Goal: Transaction & Acquisition: Purchase product/service

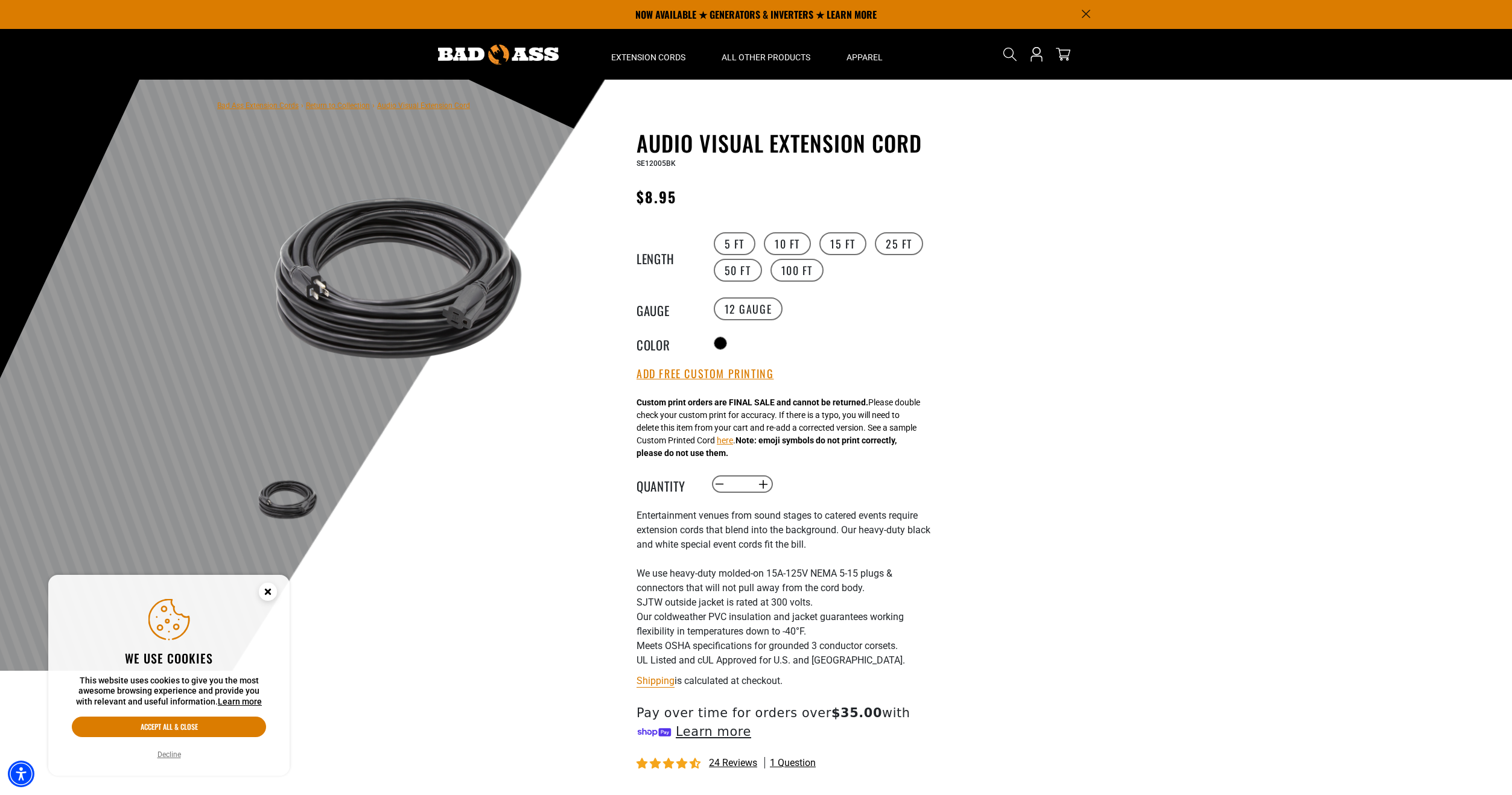
click at [748, 484] on input "*" at bounding box center [741, 485] width 25 height 21
type input "**"
click at [738, 417] on div "Custom print orders are FINAL SALE and cannot be returned. Please double check …" at bounding box center [778, 427] width 284 height 63
click at [726, 375] on button "Add Free Custom Printing" at bounding box center [705, 374] width 137 height 13
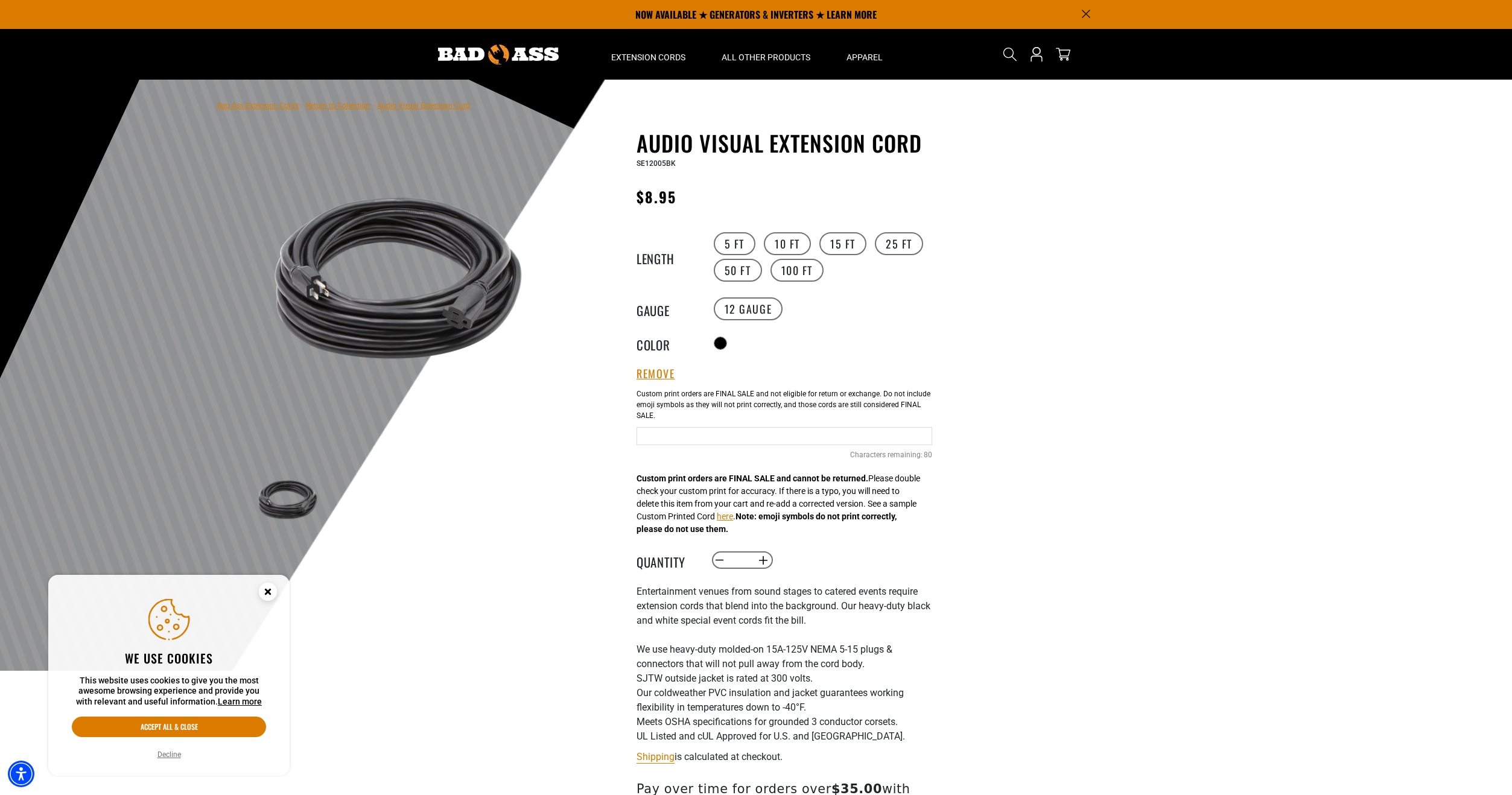
click at [714, 434] on input "Text field" at bounding box center [784, 435] width 296 height 18
type input "**********"
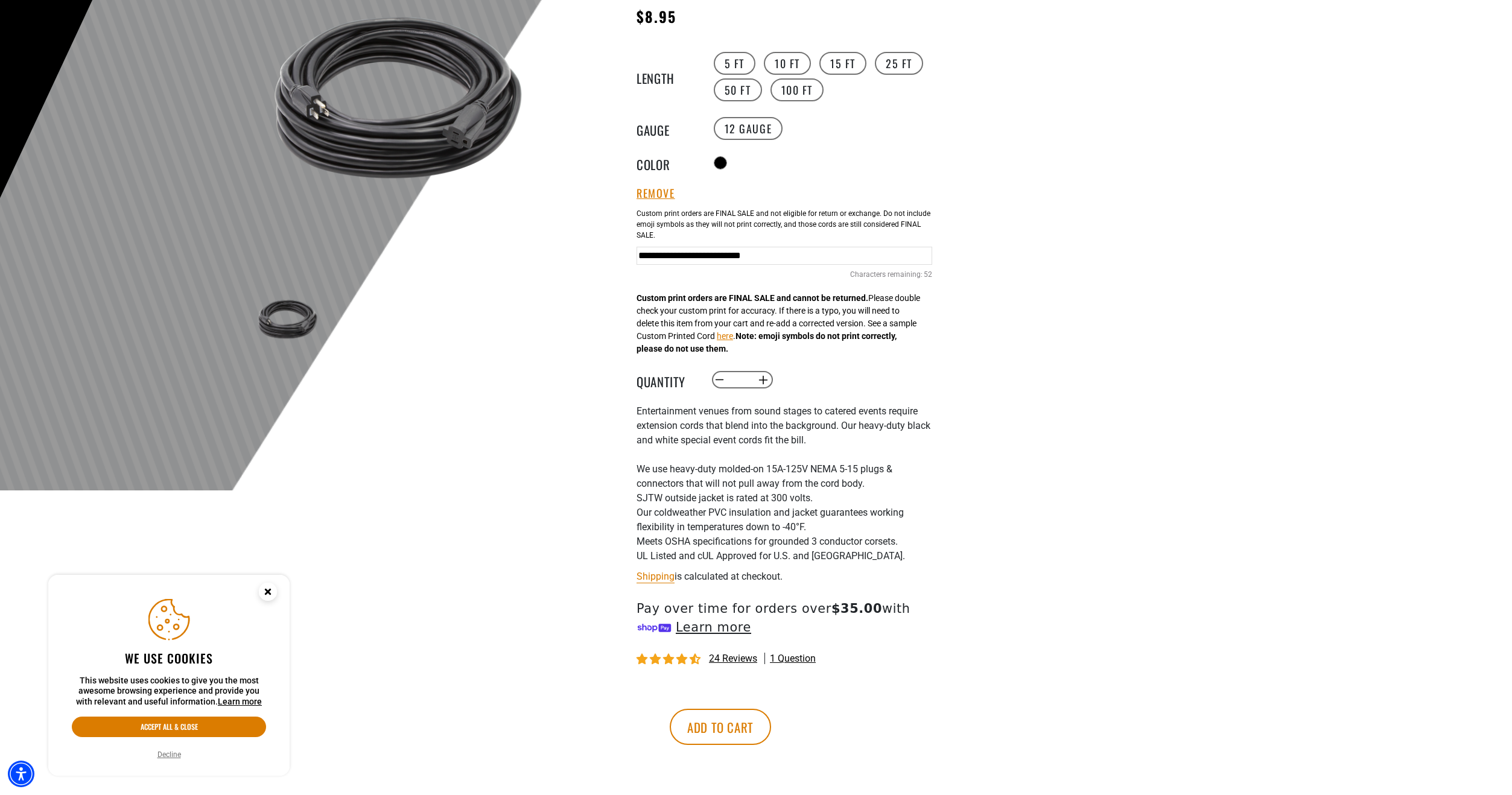
scroll to position [181, 0]
click at [771, 718] on button "Add to cart" at bounding box center [720, 726] width 101 height 36
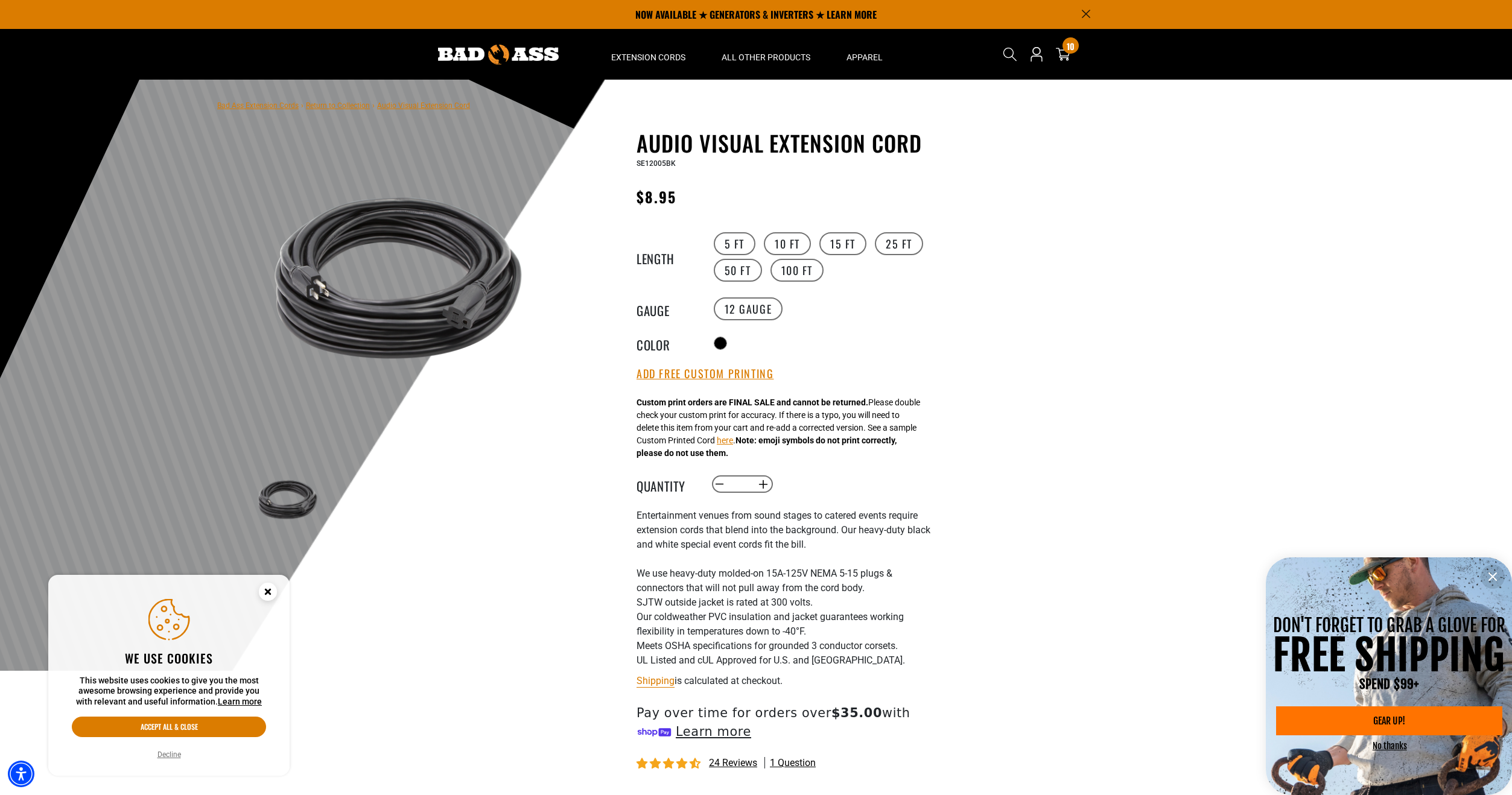
click at [1489, 575] on icon "information" at bounding box center [1492, 576] width 14 height 14
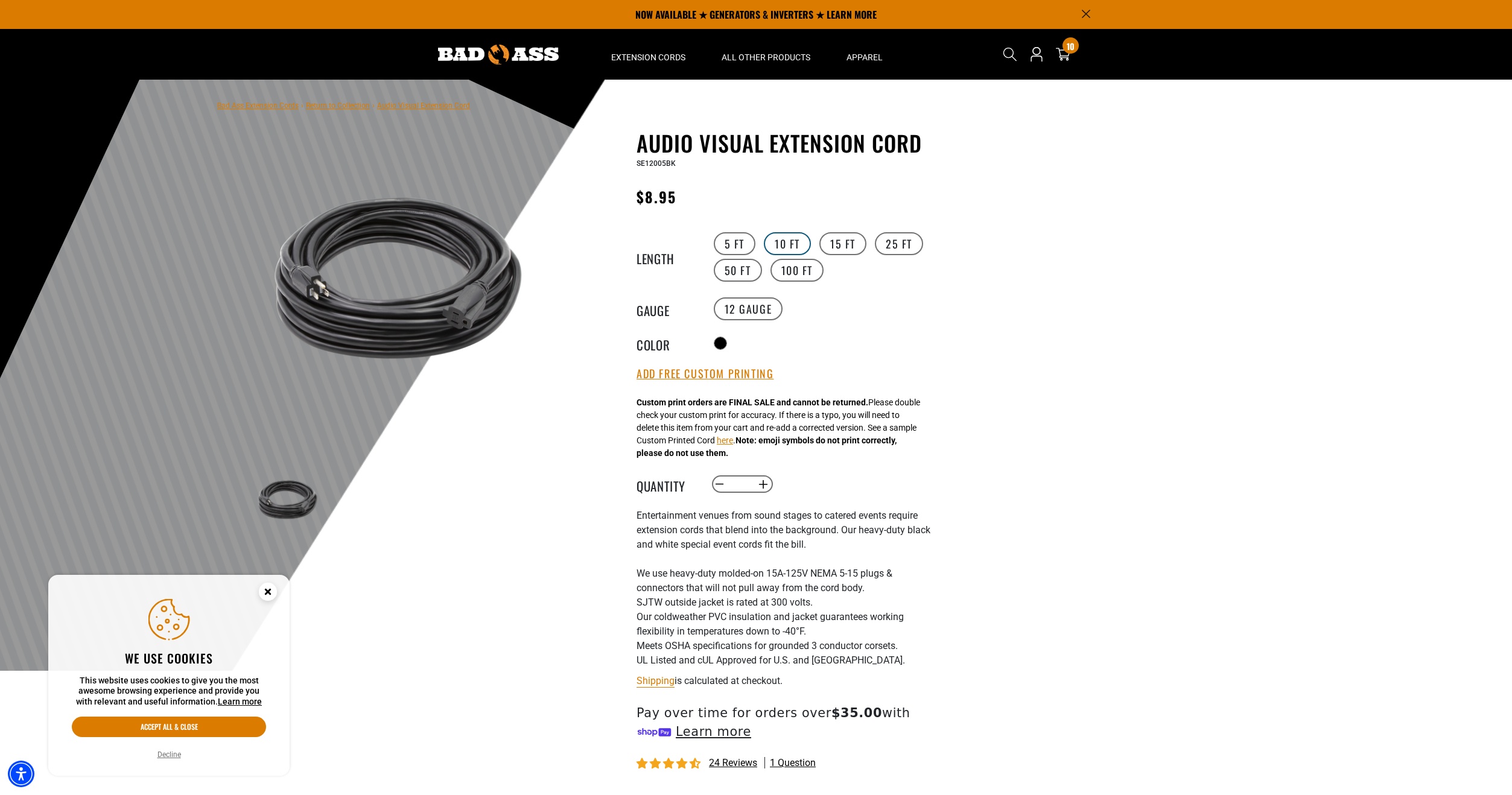
click at [773, 243] on label "10 FT" at bounding box center [787, 243] width 47 height 23
click at [743, 486] on input "*" at bounding box center [741, 485] width 25 height 21
drag, startPoint x: 743, startPoint y: 485, endPoint x: 745, endPoint y: 492, distance: 7.3
click at [745, 492] on input "*" at bounding box center [741, 485] width 25 height 21
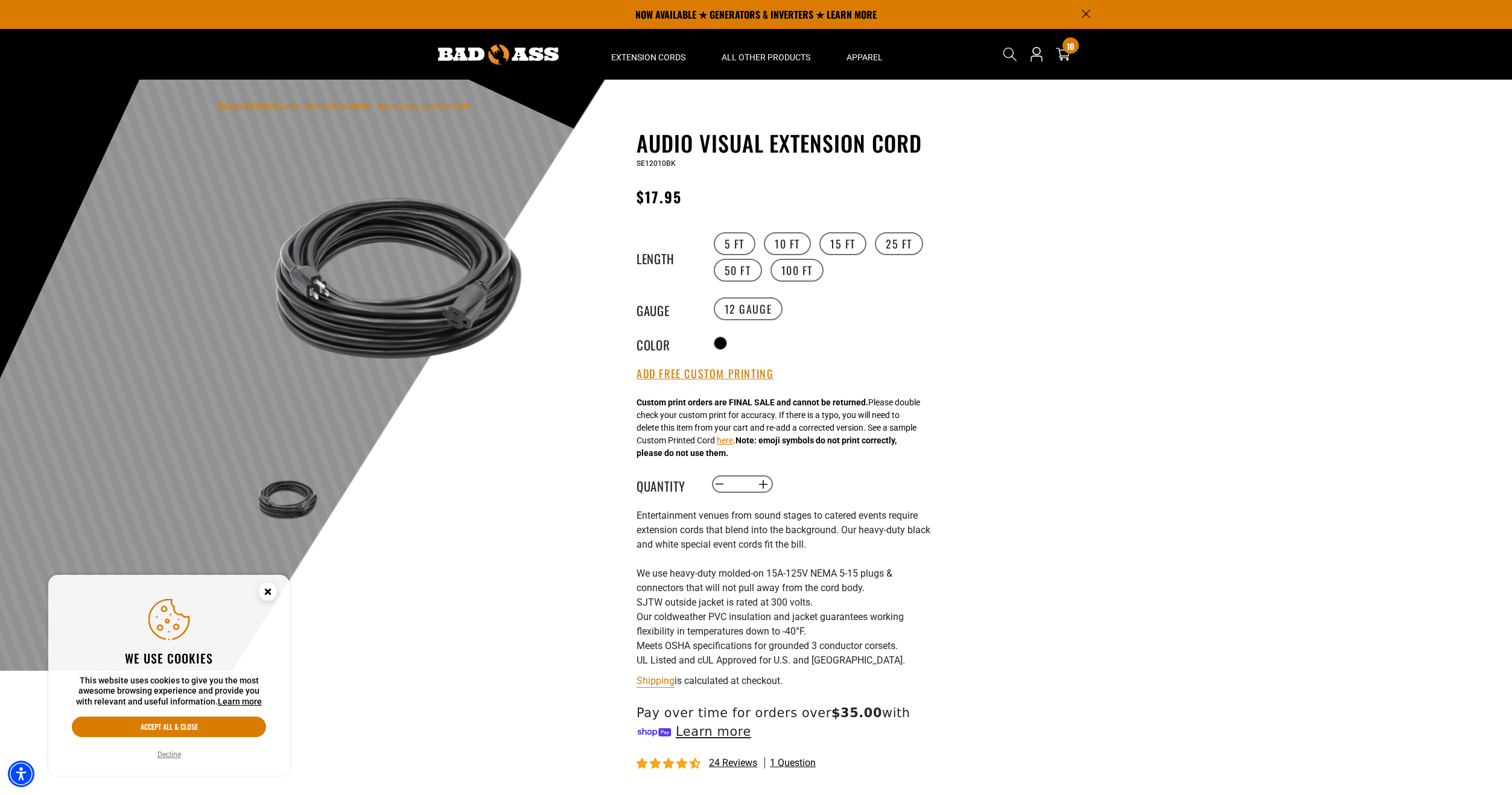
type input "*"
click at [790, 484] on div "Decrease quantity for Audio Visual Extension Cord * Increase quantity for Audio…" at bounding box center [833, 485] width 246 height 21
click at [742, 375] on button "Add Free Custom Printing" at bounding box center [705, 374] width 137 height 13
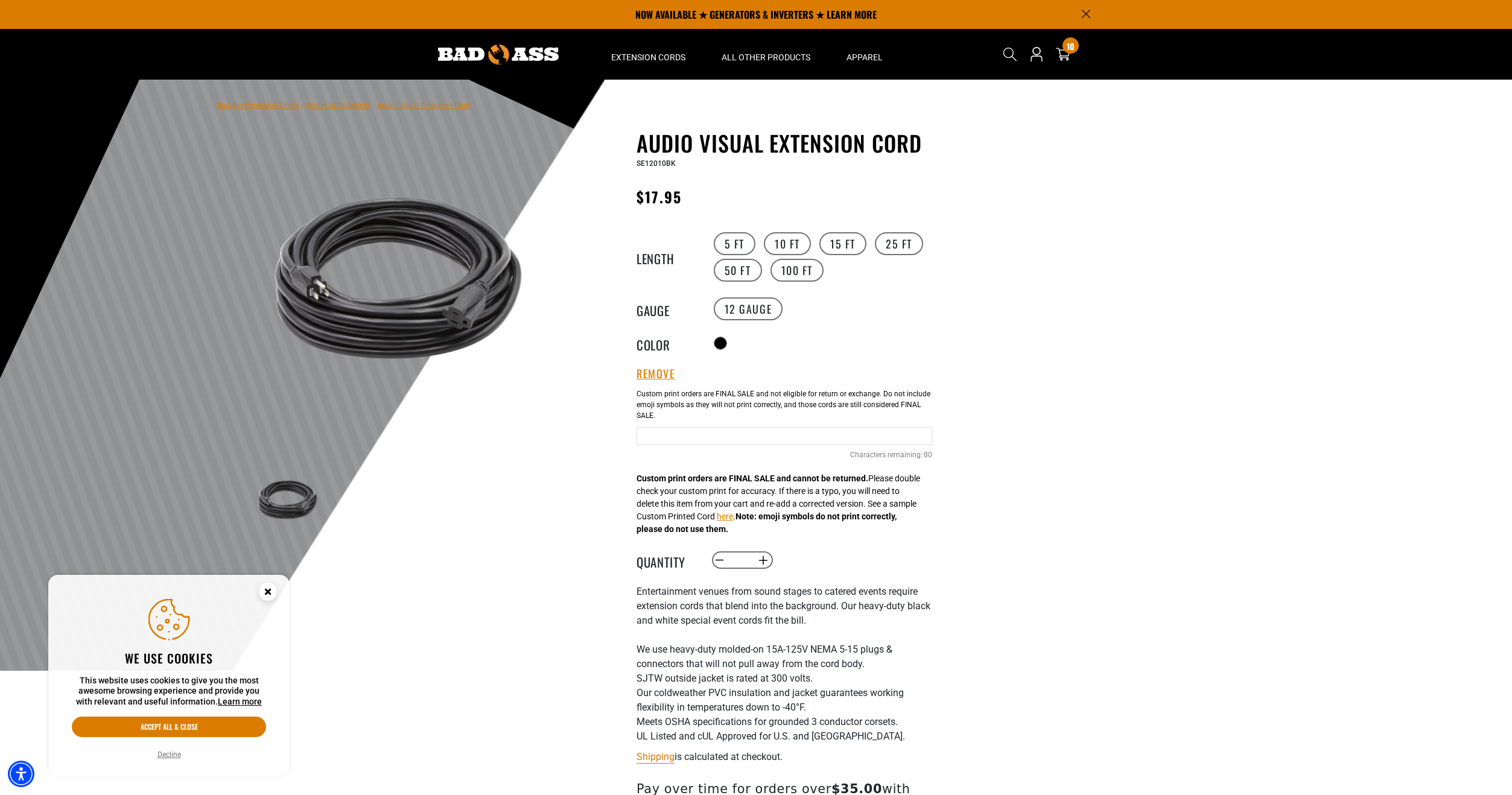
click at [737, 430] on input "Text field" at bounding box center [784, 435] width 296 height 18
type input "**********"
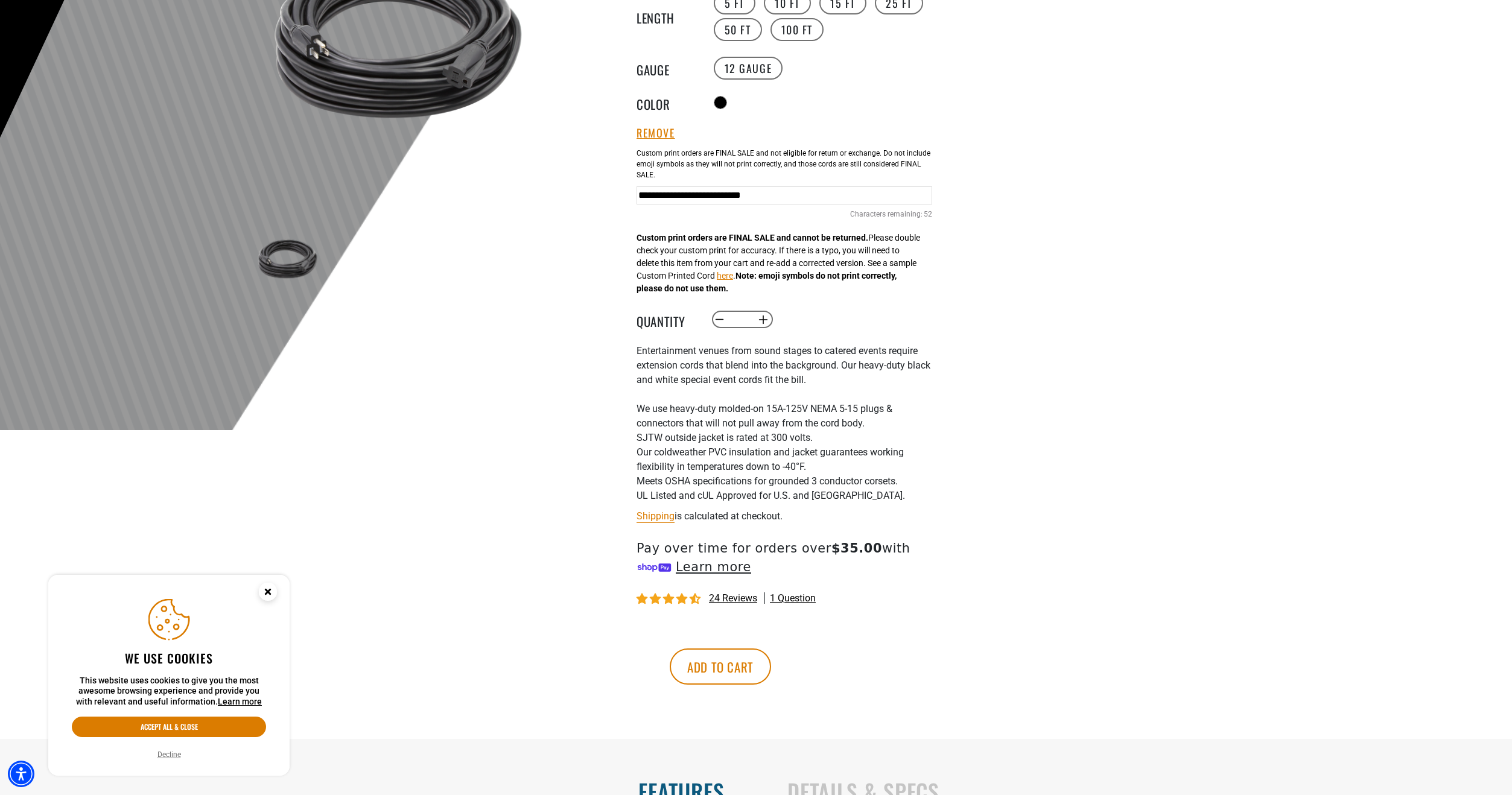
scroll to position [241, 0]
click at [771, 658] on button "Add to cart" at bounding box center [720, 665] width 101 height 36
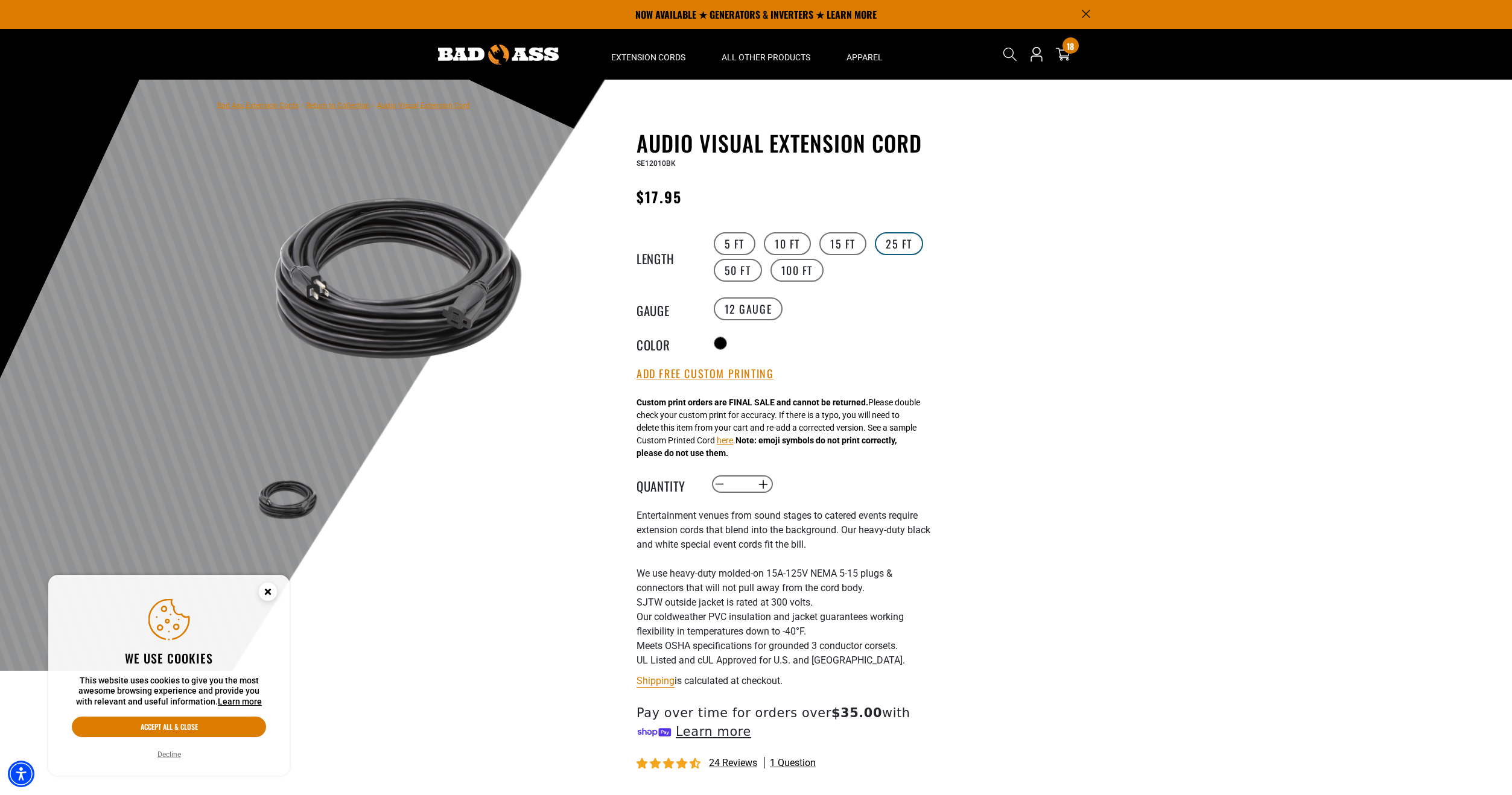
click at [894, 248] on label "25 FT" at bounding box center [898, 243] width 48 height 23
click at [747, 484] on input "*" at bounding box center [741, 485] width 25 height 21
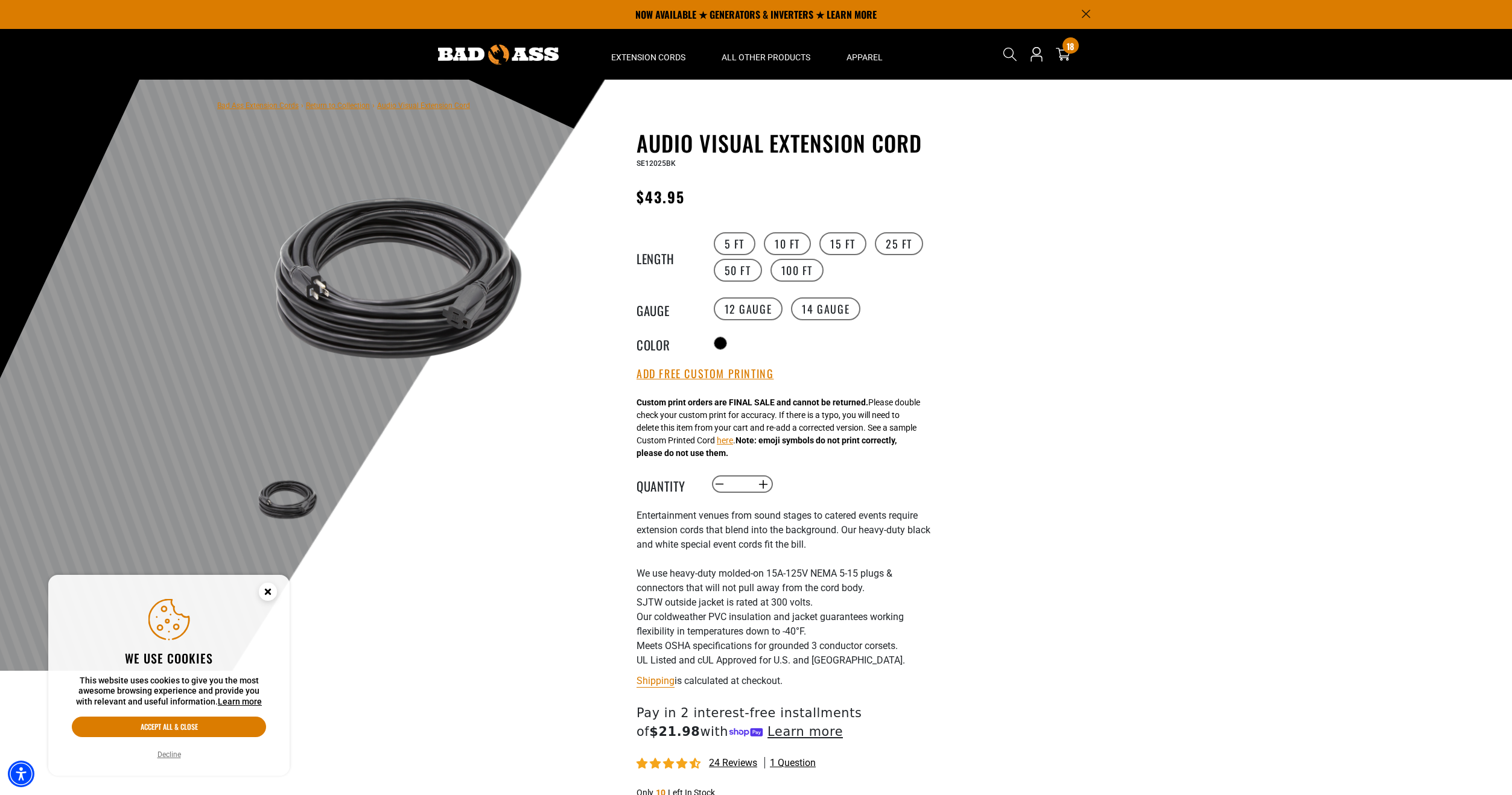
click at [747, 484] on input "*" at bounding box center [741, 485] width 25 height 21
type input "*"
click at [761, 415] on div "Custom print orders are FINAL SALE and cannot be returned. Please double check …" at bounding box center [778, 427] width 284 height 63
click at [745, 380] on button "Add Free Custom Printing" at bounding box center [705, 374] width 137 height 13
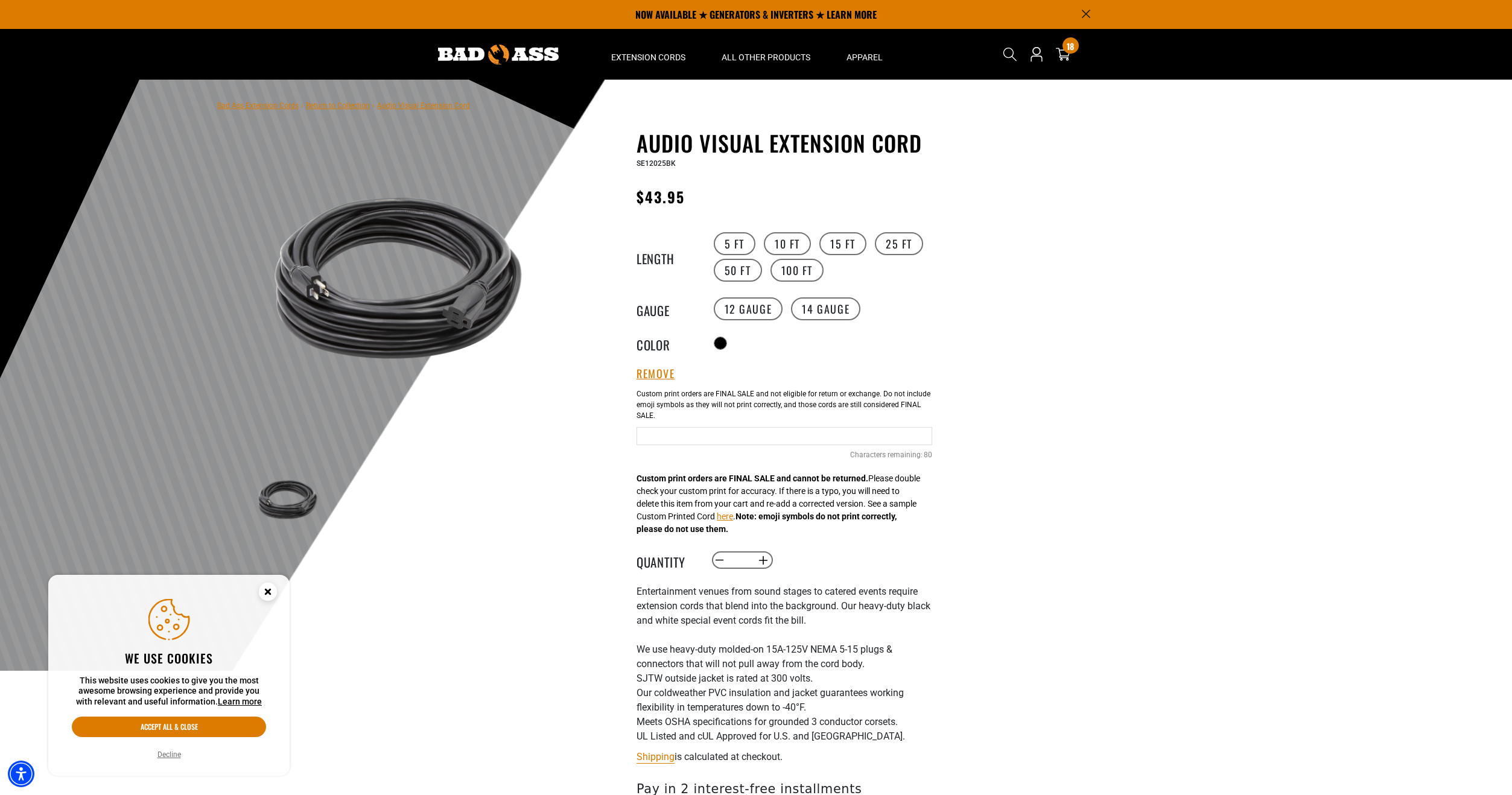
click at [738, 437] on input "Text field" at bounding box center [784, 435] width 296 height 18
type input "**********"
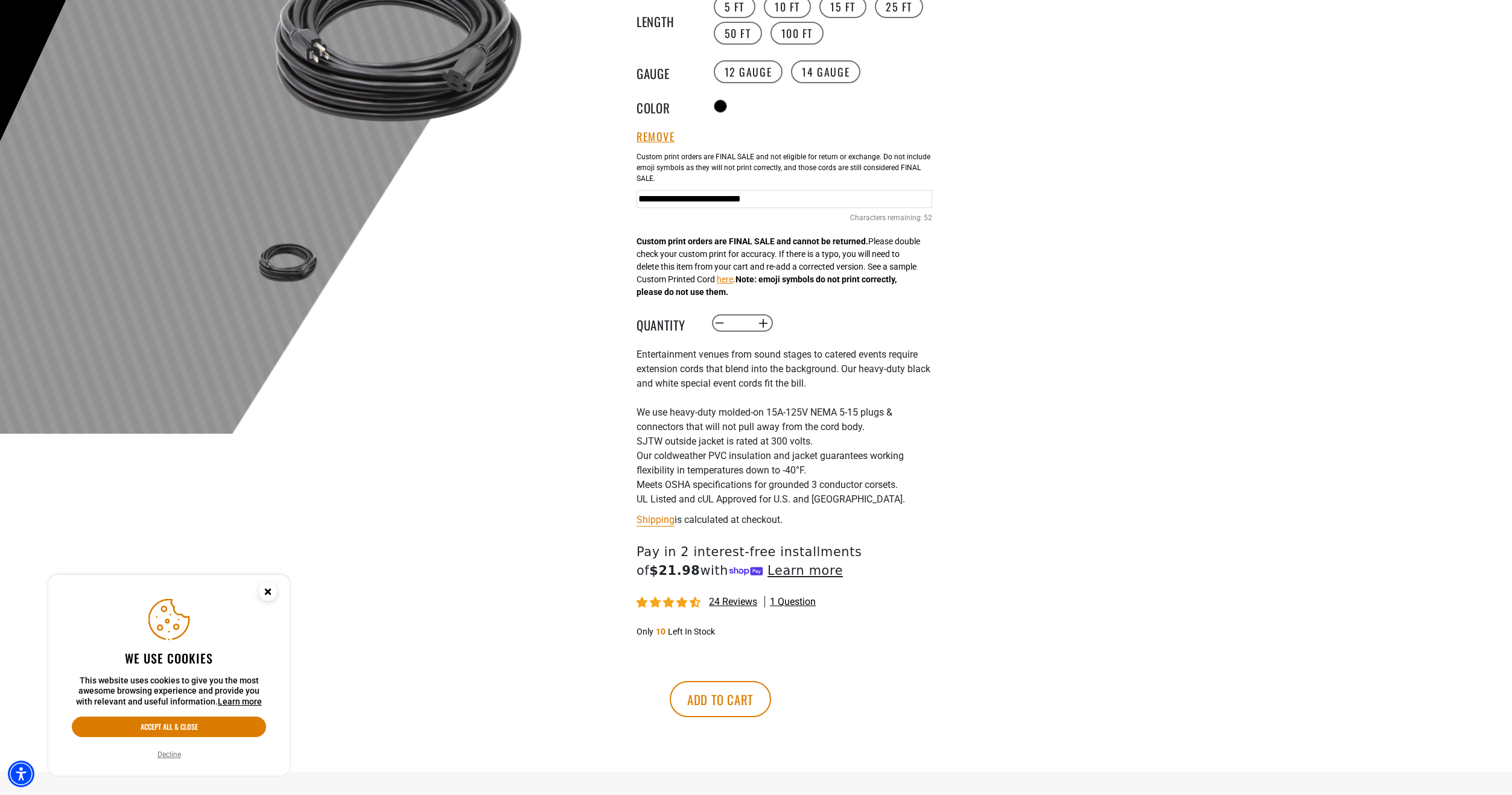
scroll to position [241, 0]
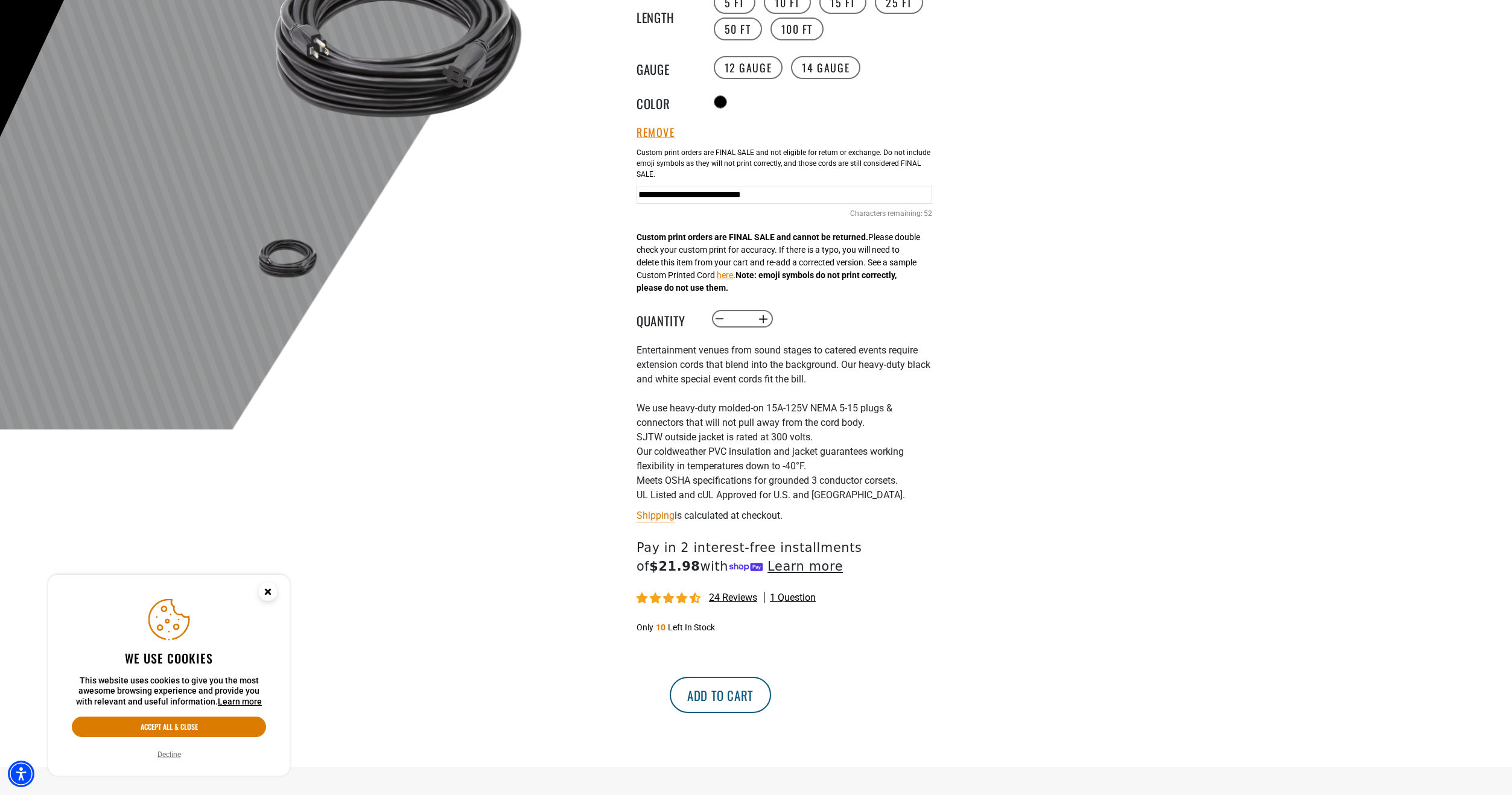
click at [771, 692] on button "Add to cart" at bounding box center [720, 695] width 101 height 36
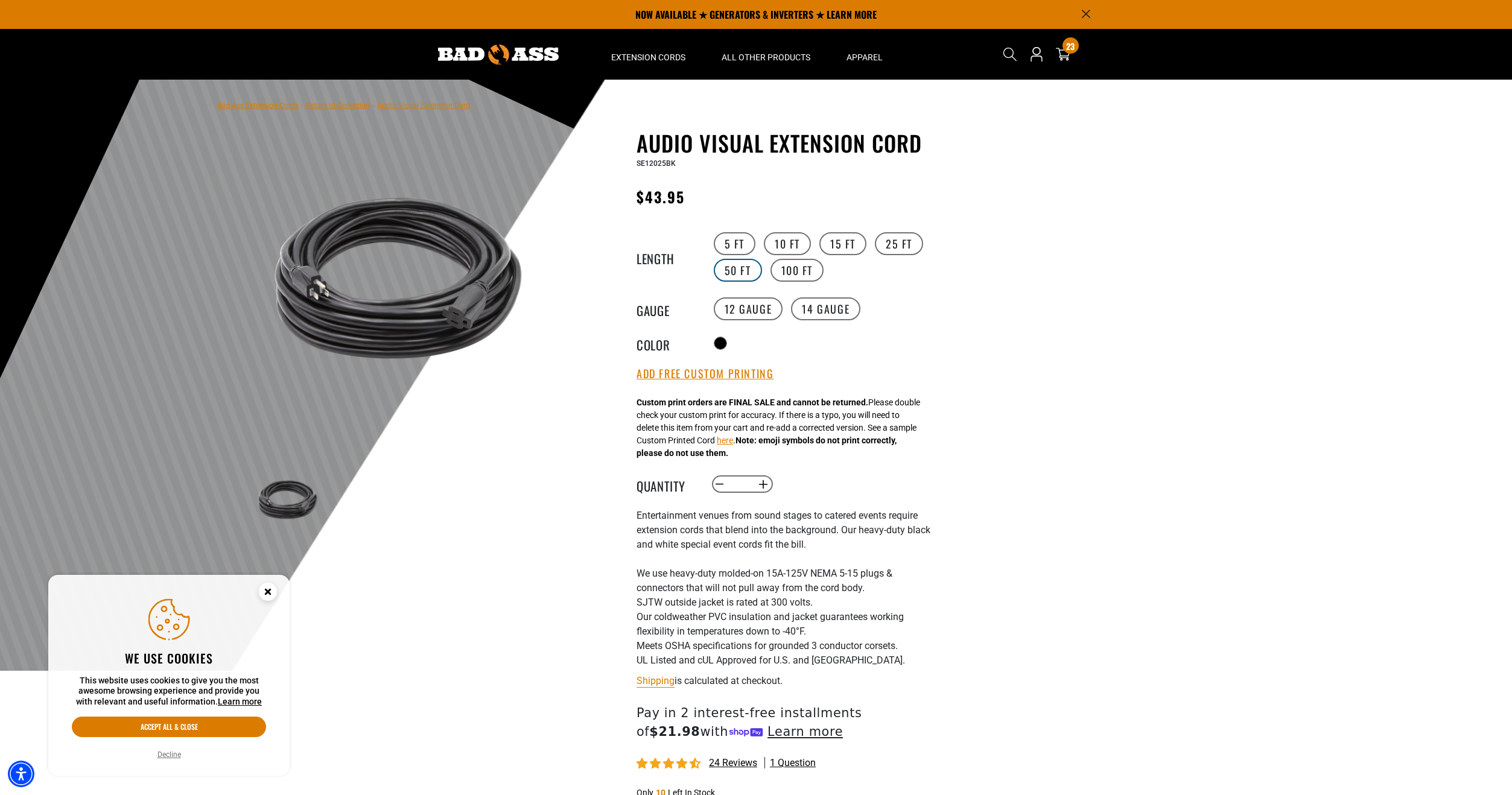
click at [748, 272] on label "50 FT" at bounding box center [737, 269] width 48 height 23
click at [741, 376] on button "Add Free Custom Printing" at bounding box center [705, 374] width 137 height 13
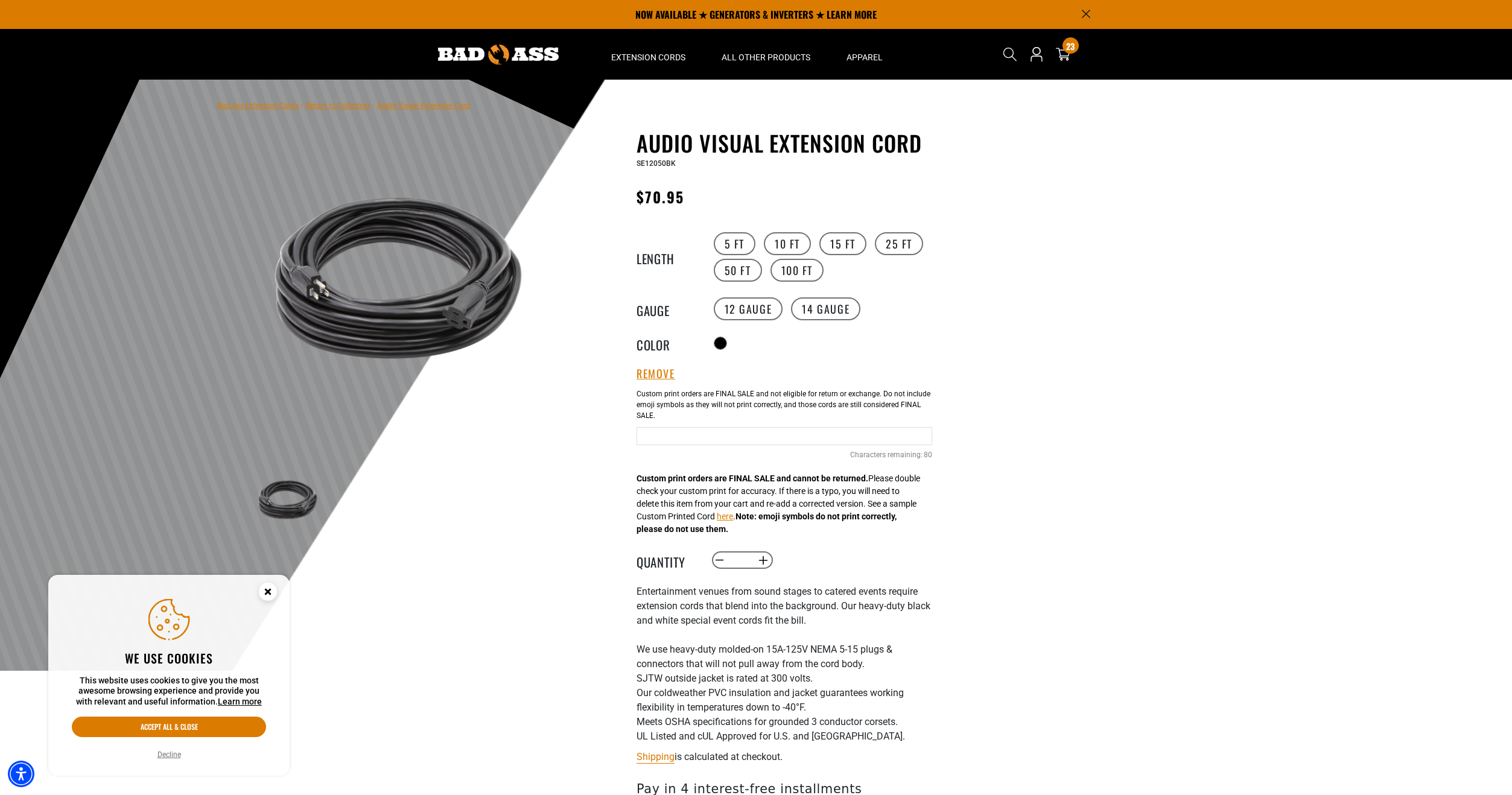
click at [741, 436] on input "Text field" at bounding box center [784, 435] width 296 height 18
type input "**********"
click at [760, 563] on button "Increase quantity for Audio Visual Extension Cord" at bounding box center [763, 561] width 19 height 21
type input "*"
click at [822, 563] on div "Decrease quantity for Audio Visual Extension Cord * Increase quantity for Audio…" at bounding box center [833, 561] width 246 height 21
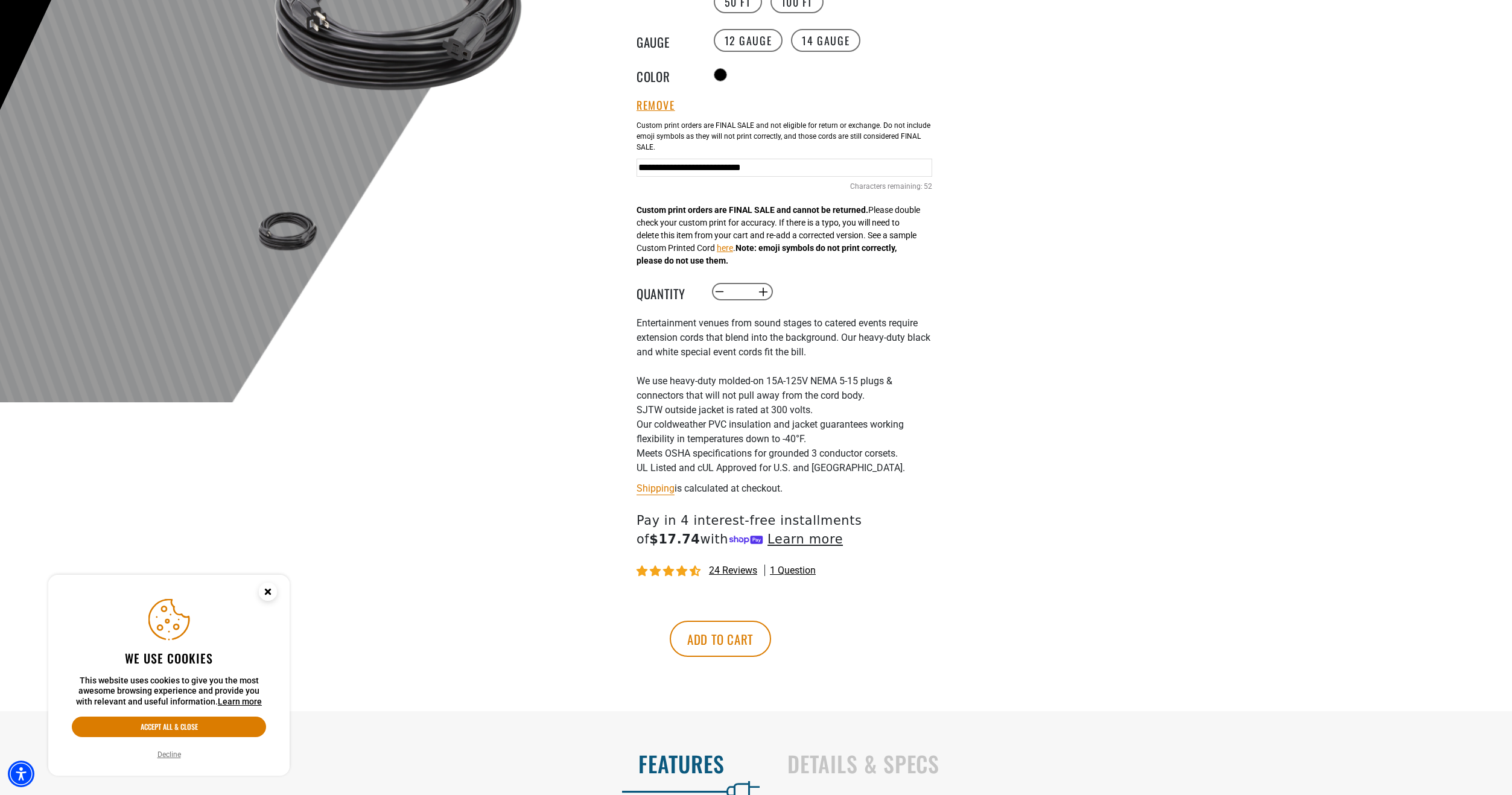
scroll to position [301, 0]
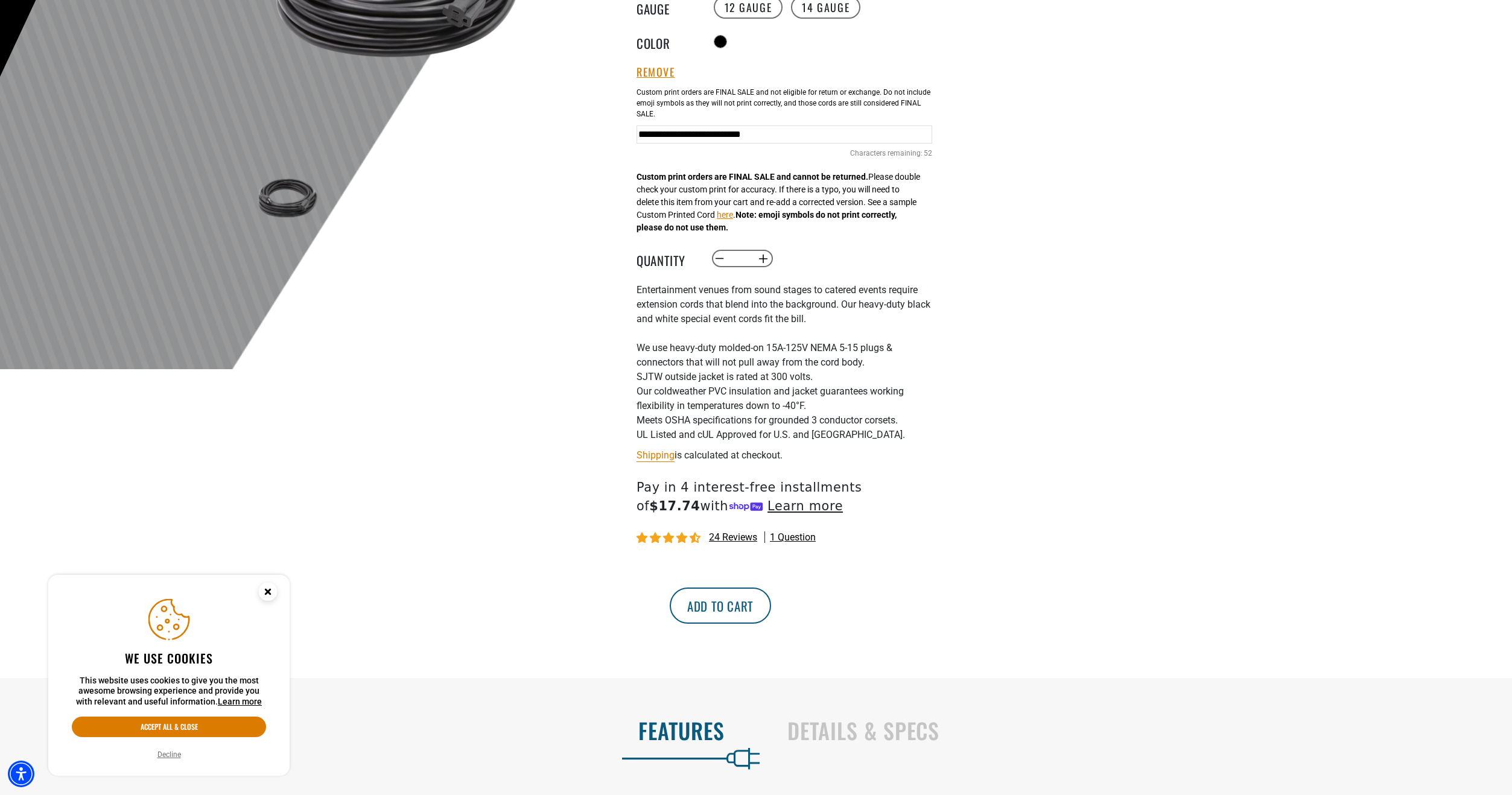
click at [771, 602] on button "Add to cart" at bounding box center [720, 605] width 101 height 36
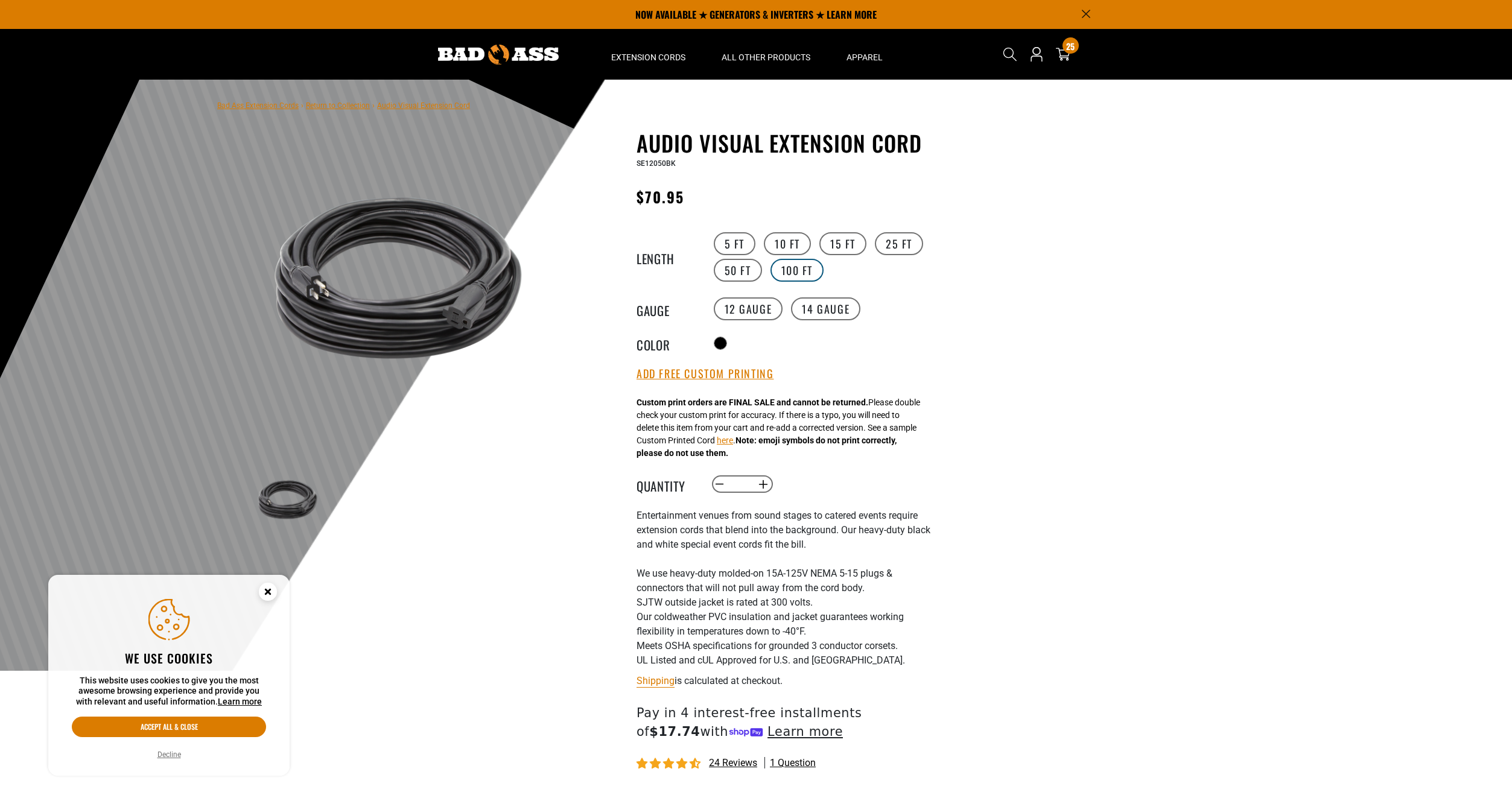
click at [797, 275] on label "100 FT" at bounding box center [797, 269] width 54 height 23
click at [750, 379] on button "Add Free Custom Printing" at bounding box center [705, 374] width 137 height 13
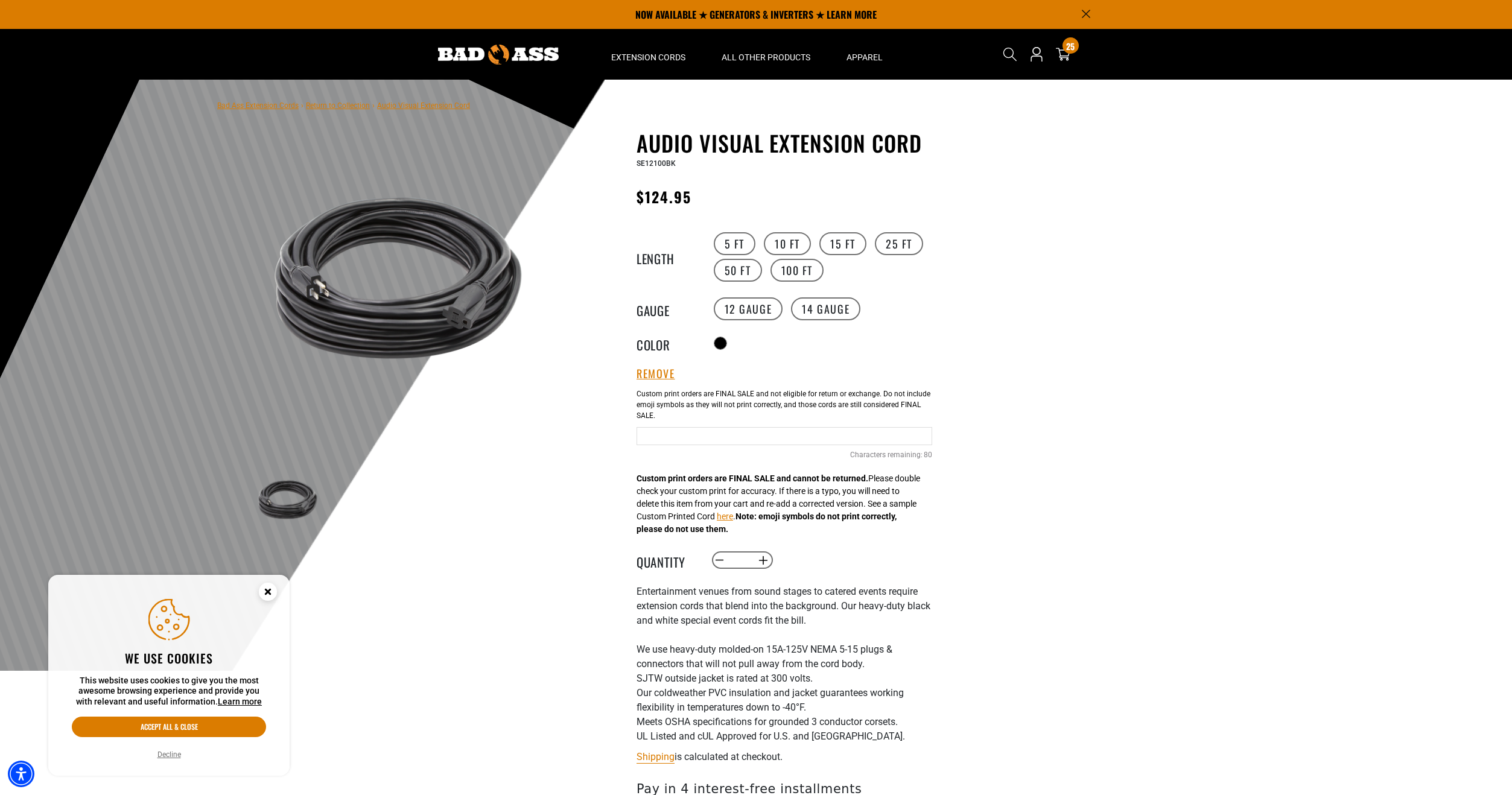
click at [751, 444] on input "text" at bounding box center [784, 435] width 296 height 18
type input "**********"
click at [763, 562] on button "Increase quantity for Audio Visual Extension Cord" at bounding box center [763, 561] width 19 height 21
type input "*"
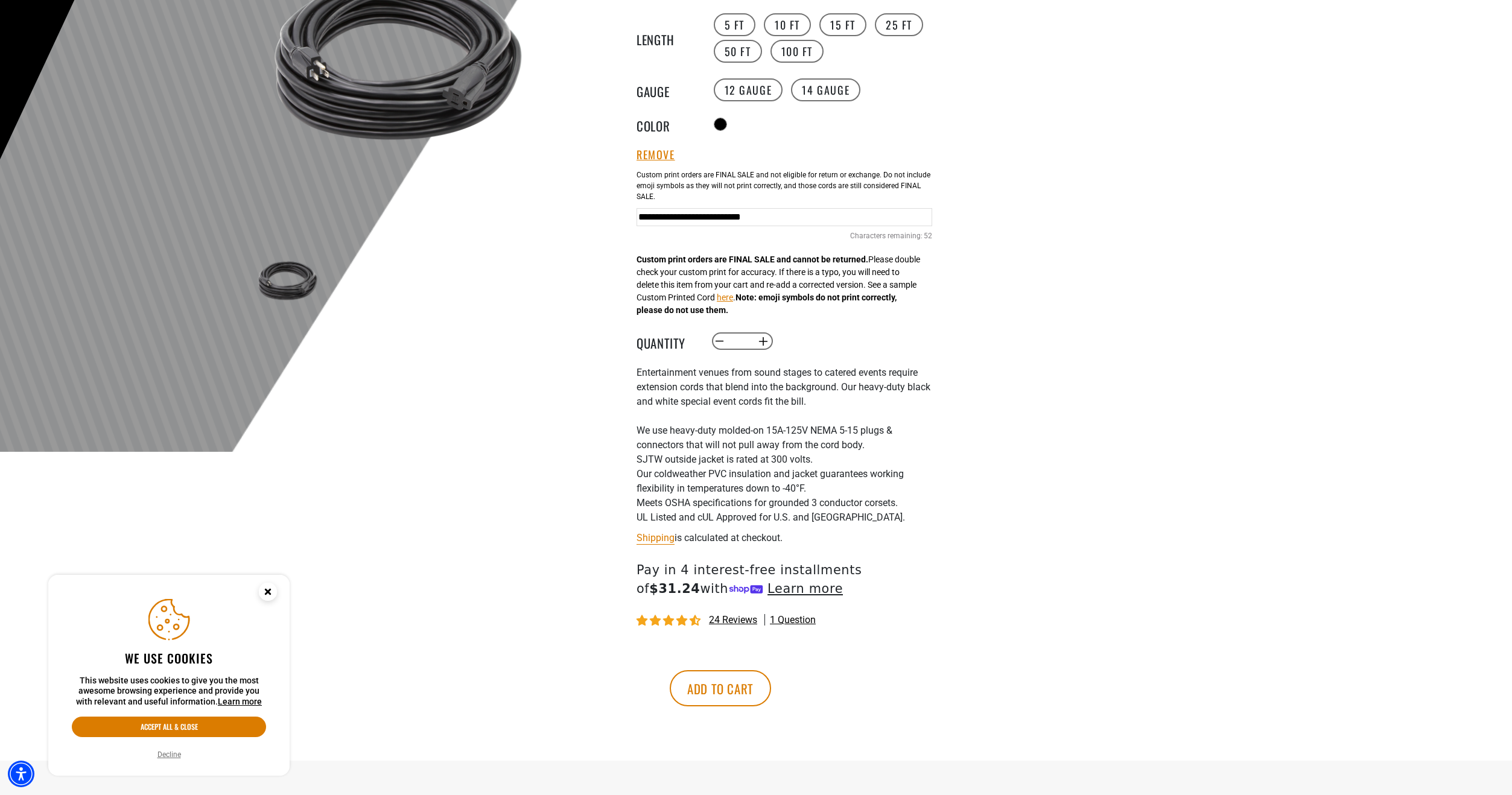
scroll to position [241, 0]
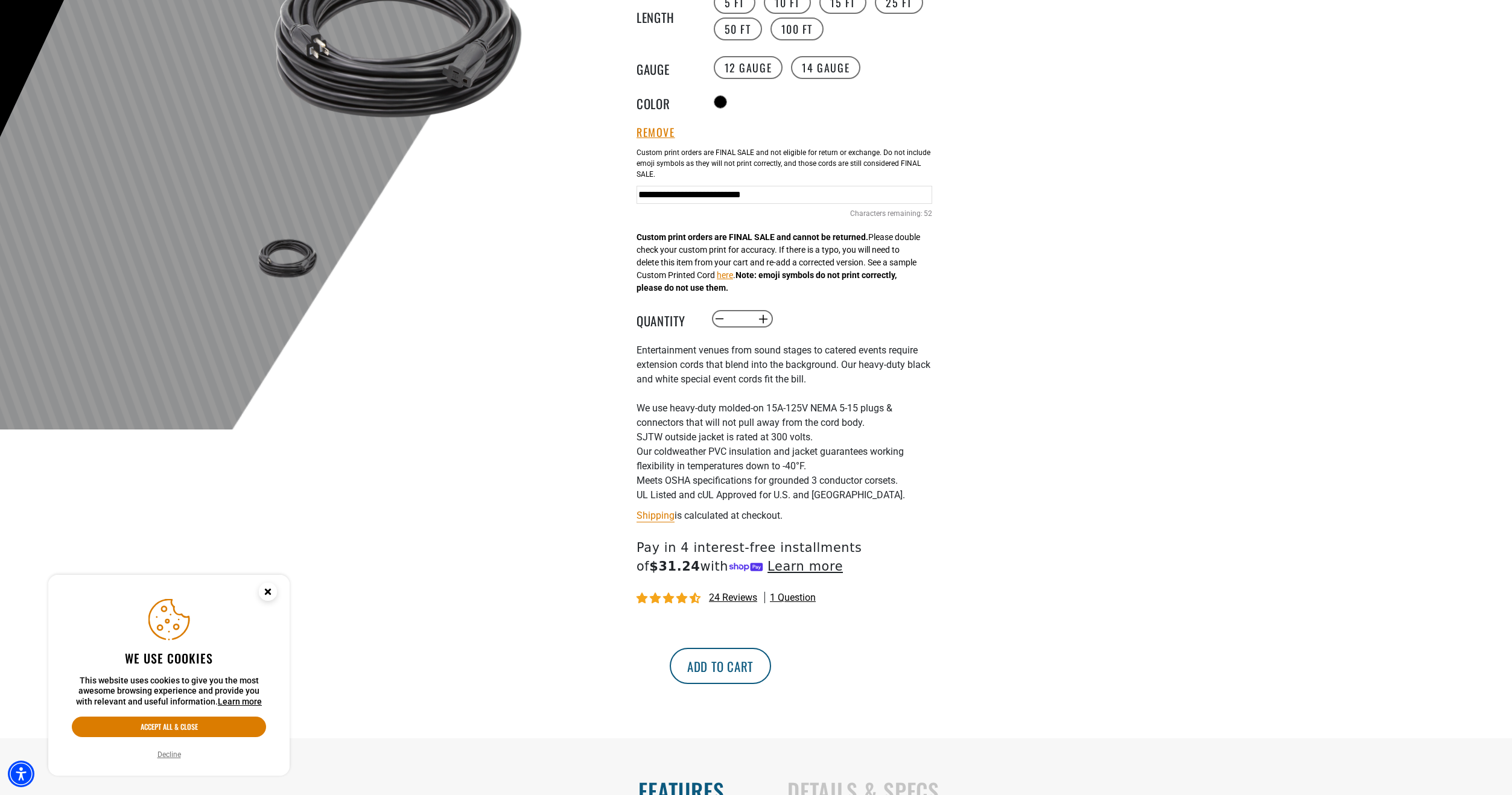
click at [771, 671] on button "Add to cart" at bounding box center [720, 665] width 101 height 36
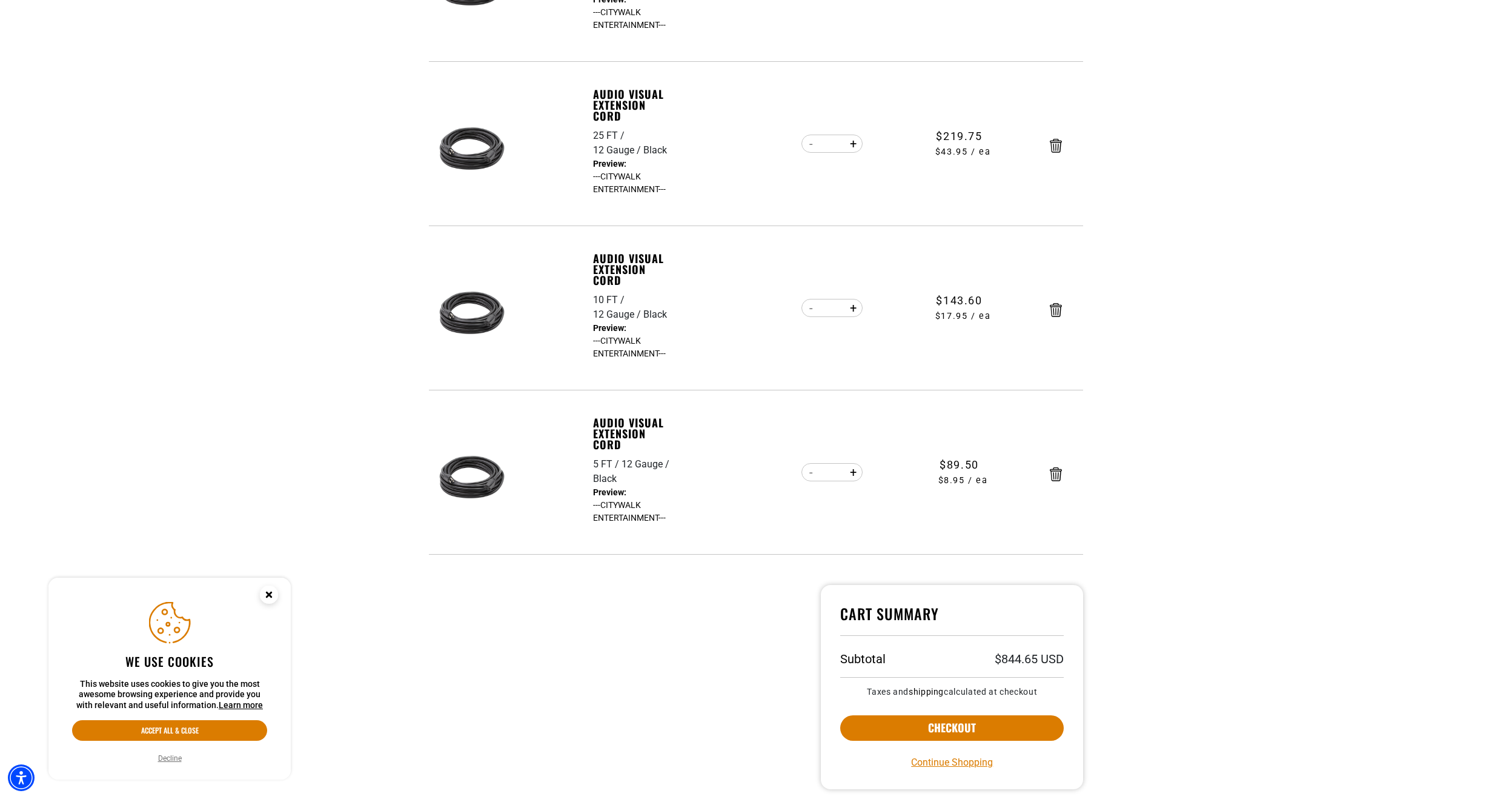
scroll to position [606, 0]
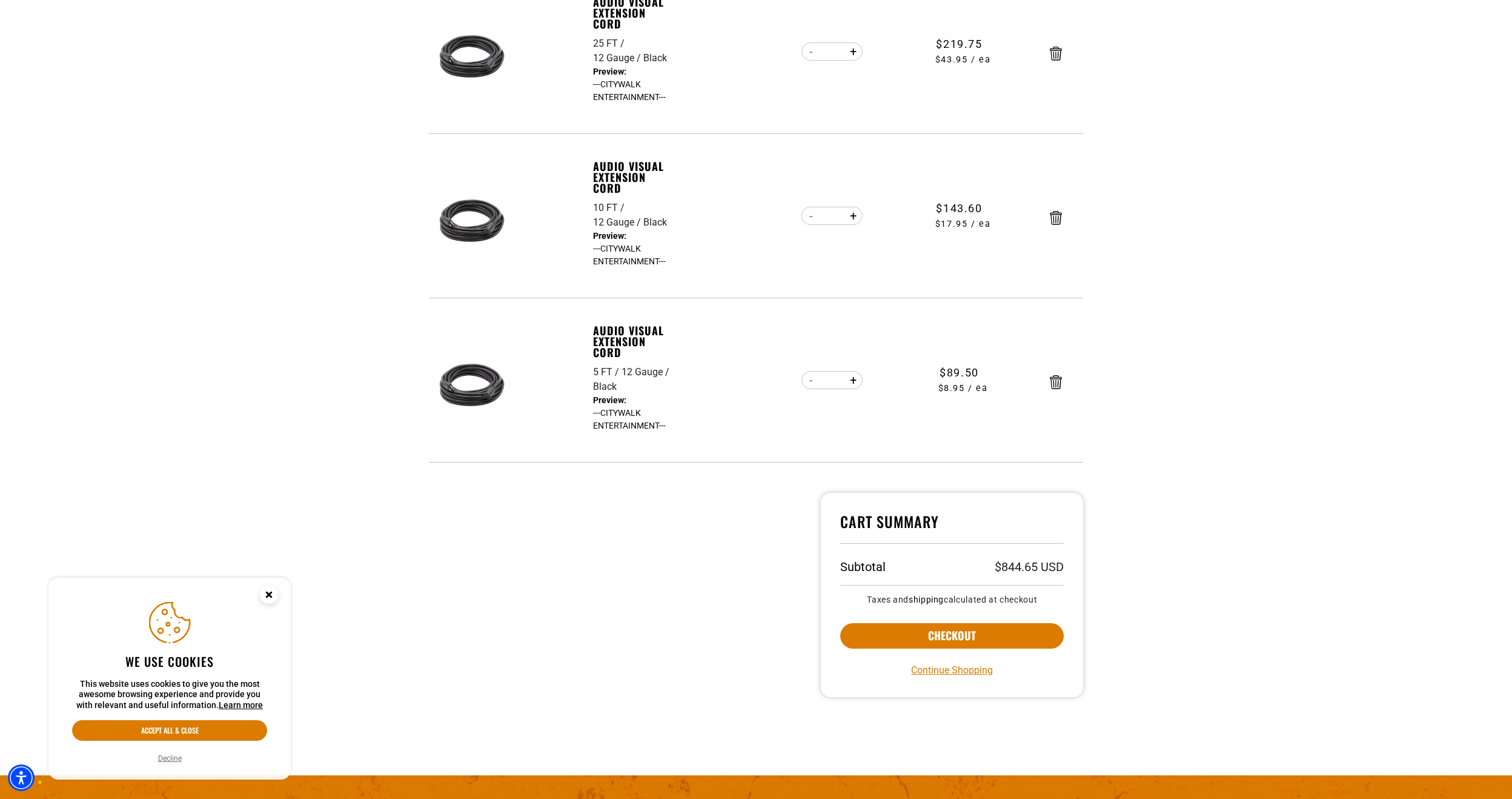
click at [276, 592] on circle "Close this option" at bounding box center [268, 594] width 18 height 18
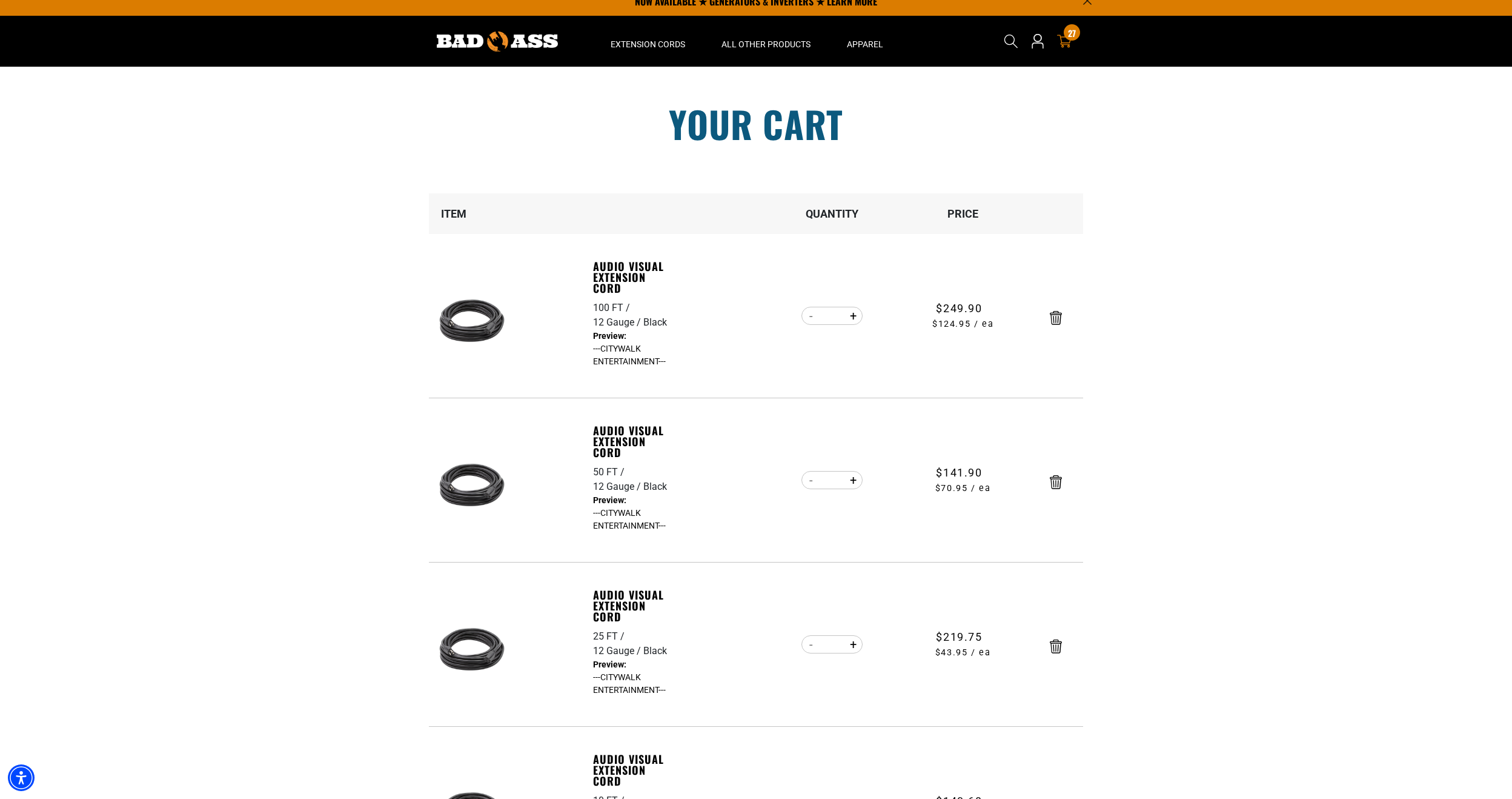
scroll to position [0, 0]
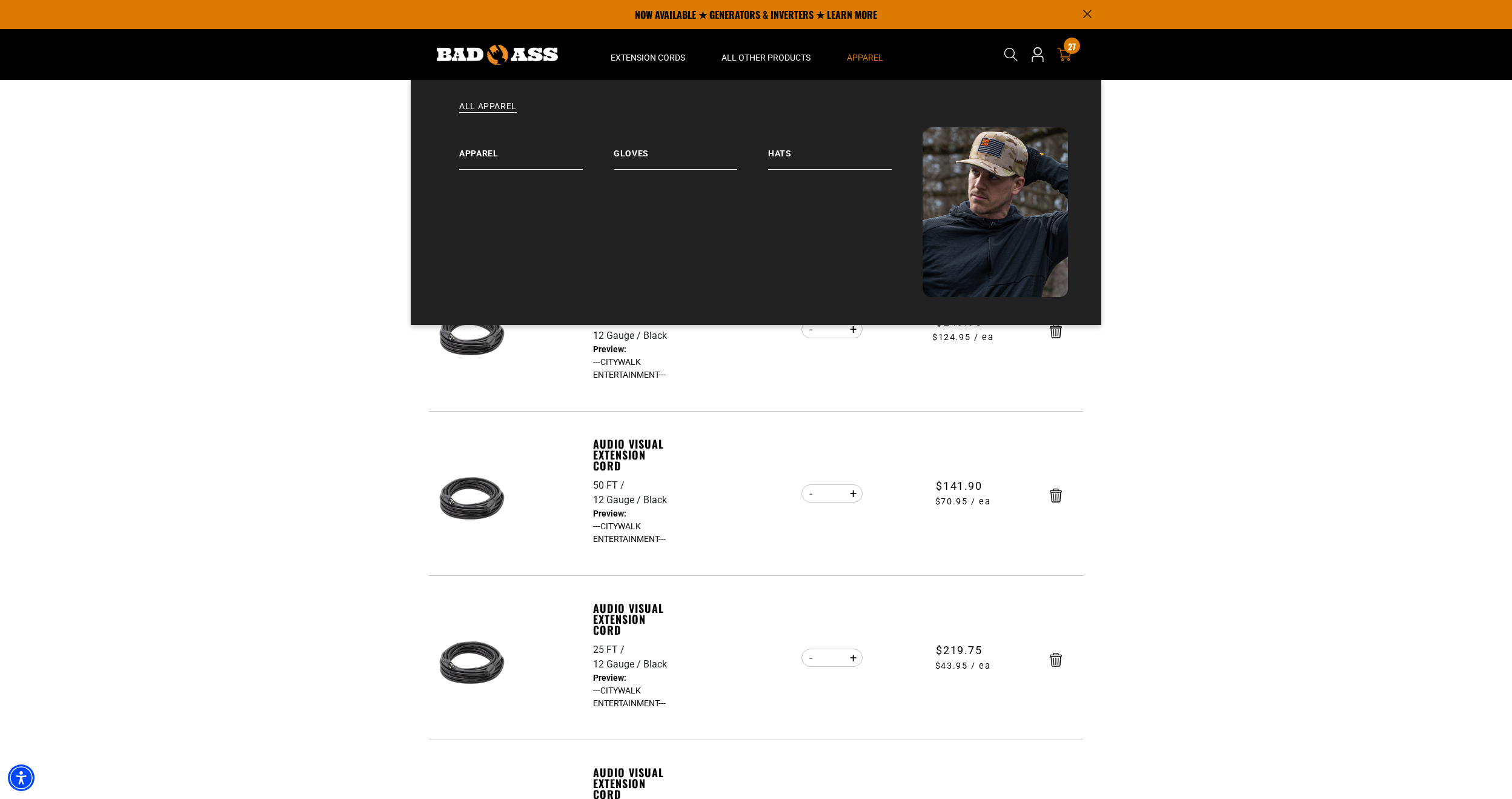
click at [858, 58] on span "Apparel" at bounding box center [864, 58] width 37 height 11
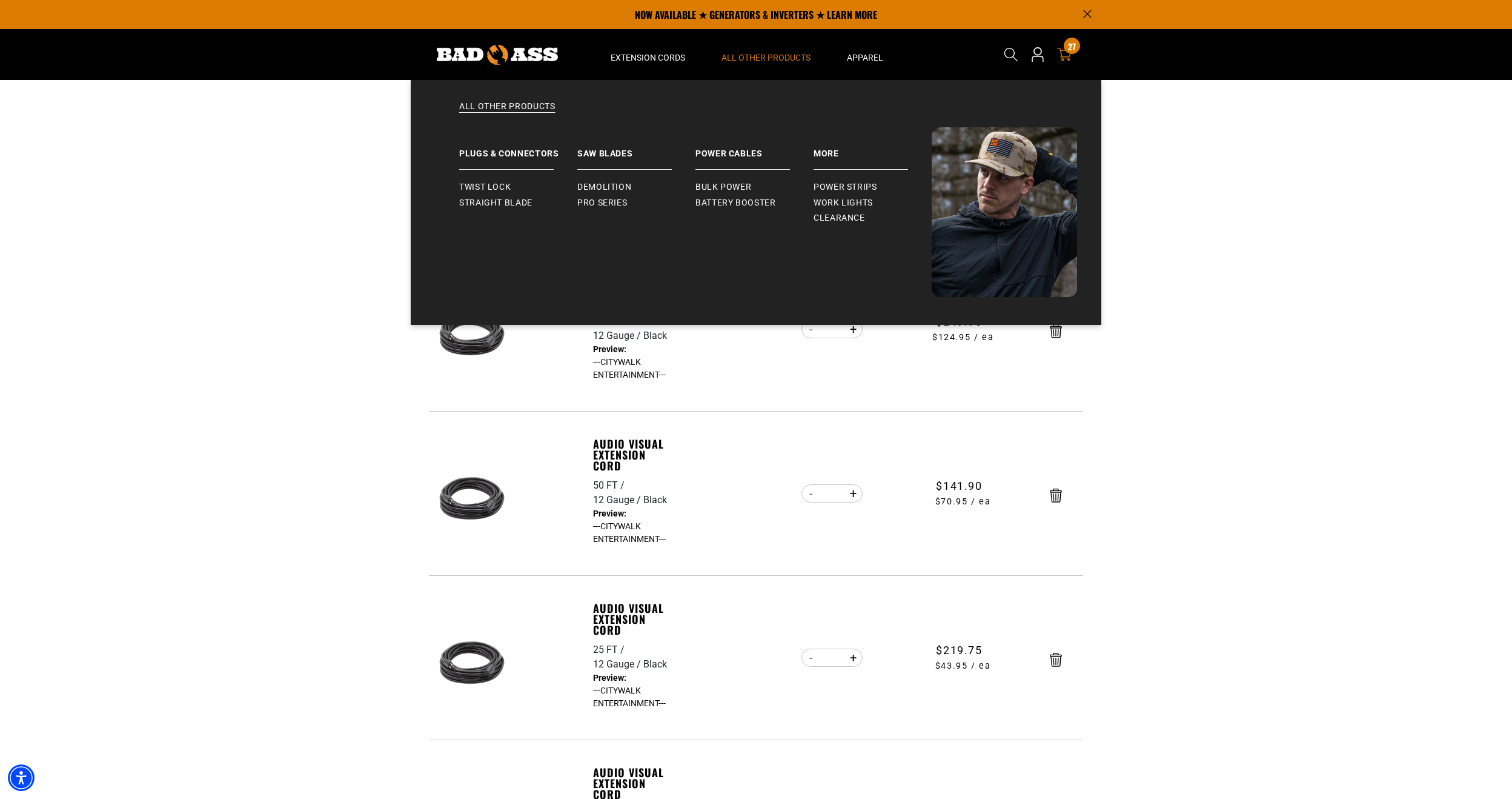
click at [754, 55] on span "All Other Products" at bounding box center [766, 58] width 89 height 11
click at [820, 150] on link "More" at bounding box center [873, 148] width 118 height 43
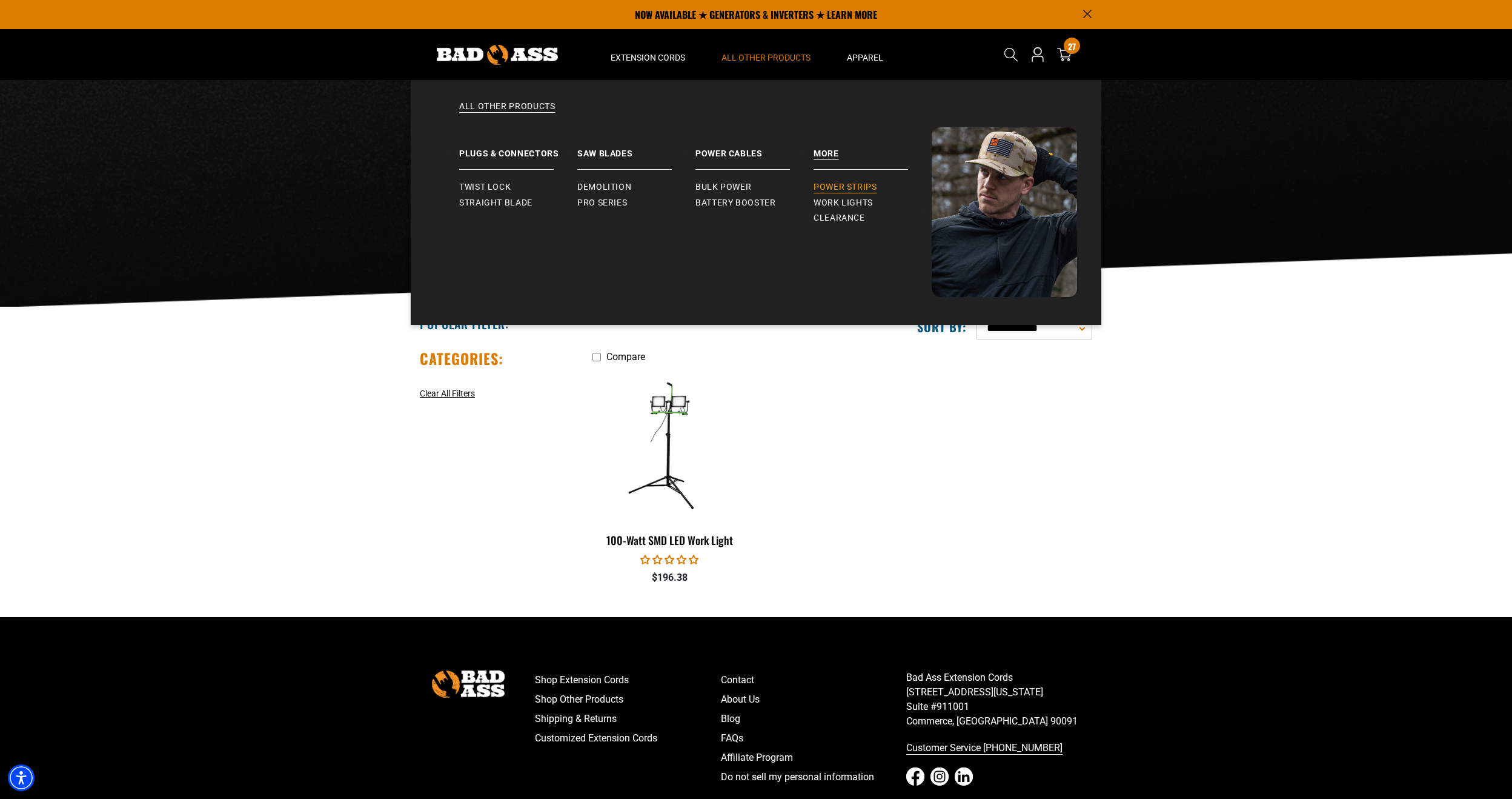
click at [841, 190] on span "Power Strips" at bounding box center [845, 187] width 64 height 11
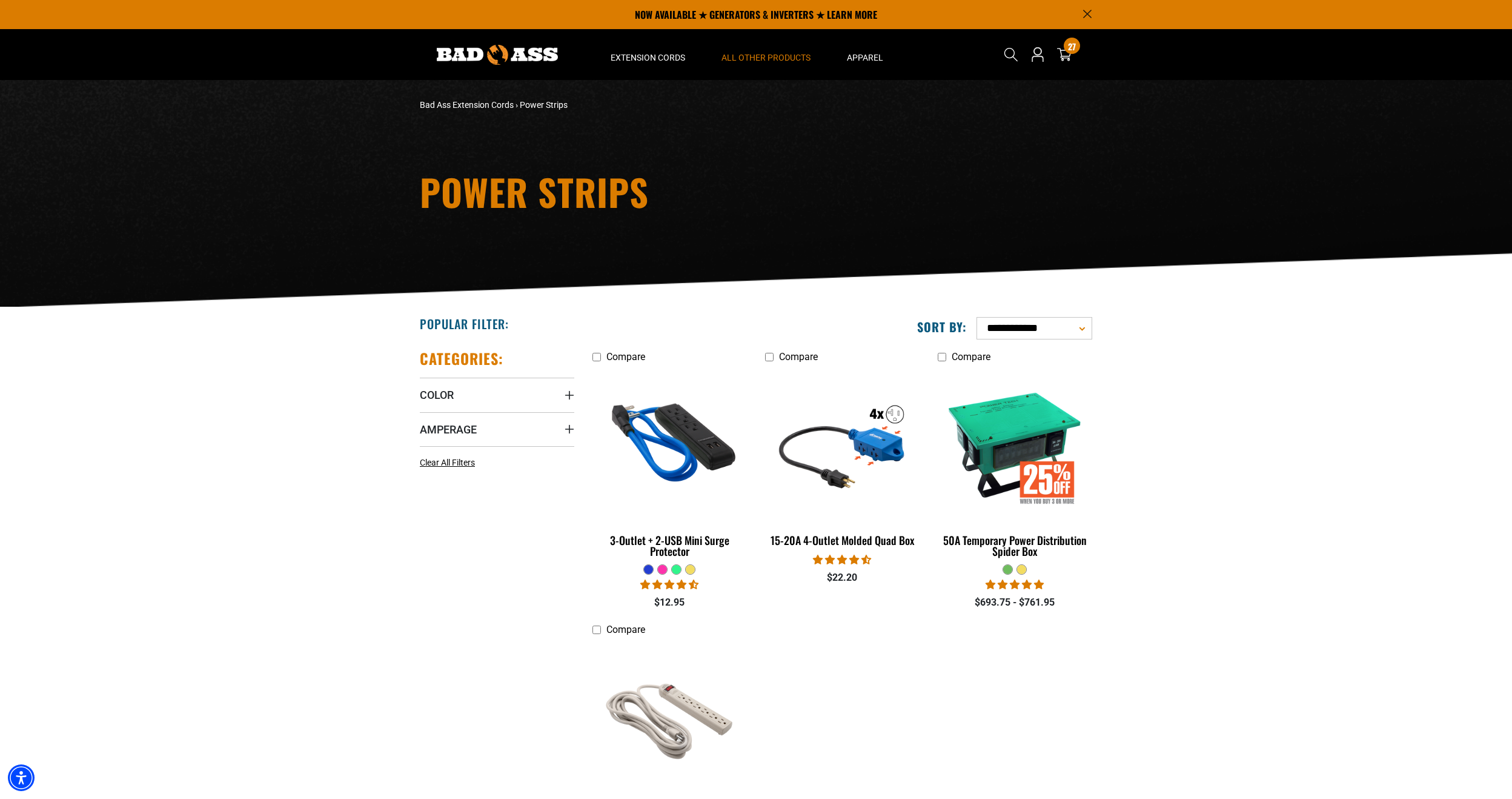
click at [550, 58] on img at bounding box center [497, 55] width 121 height 20
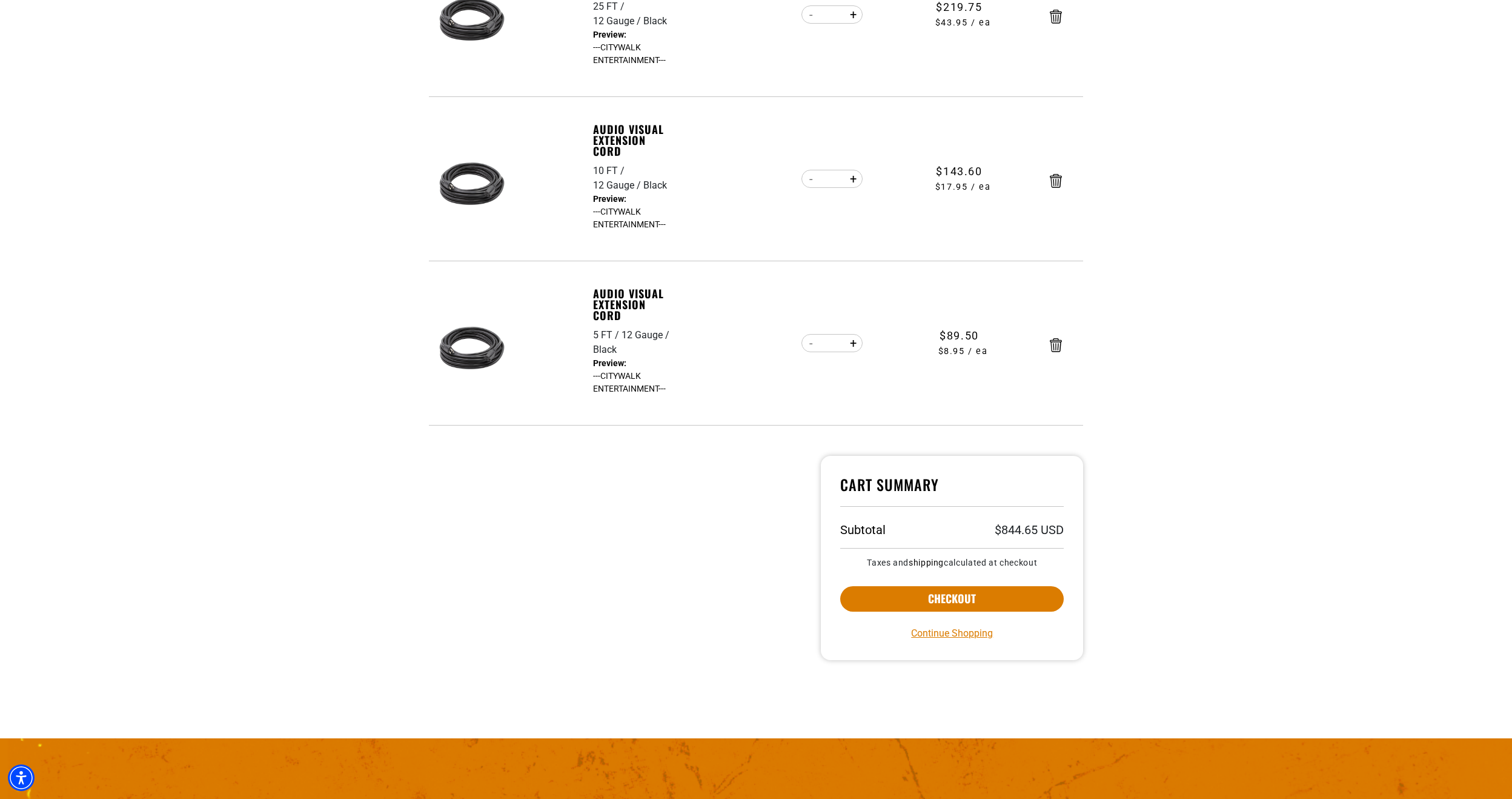
scroll to position [667, 0]
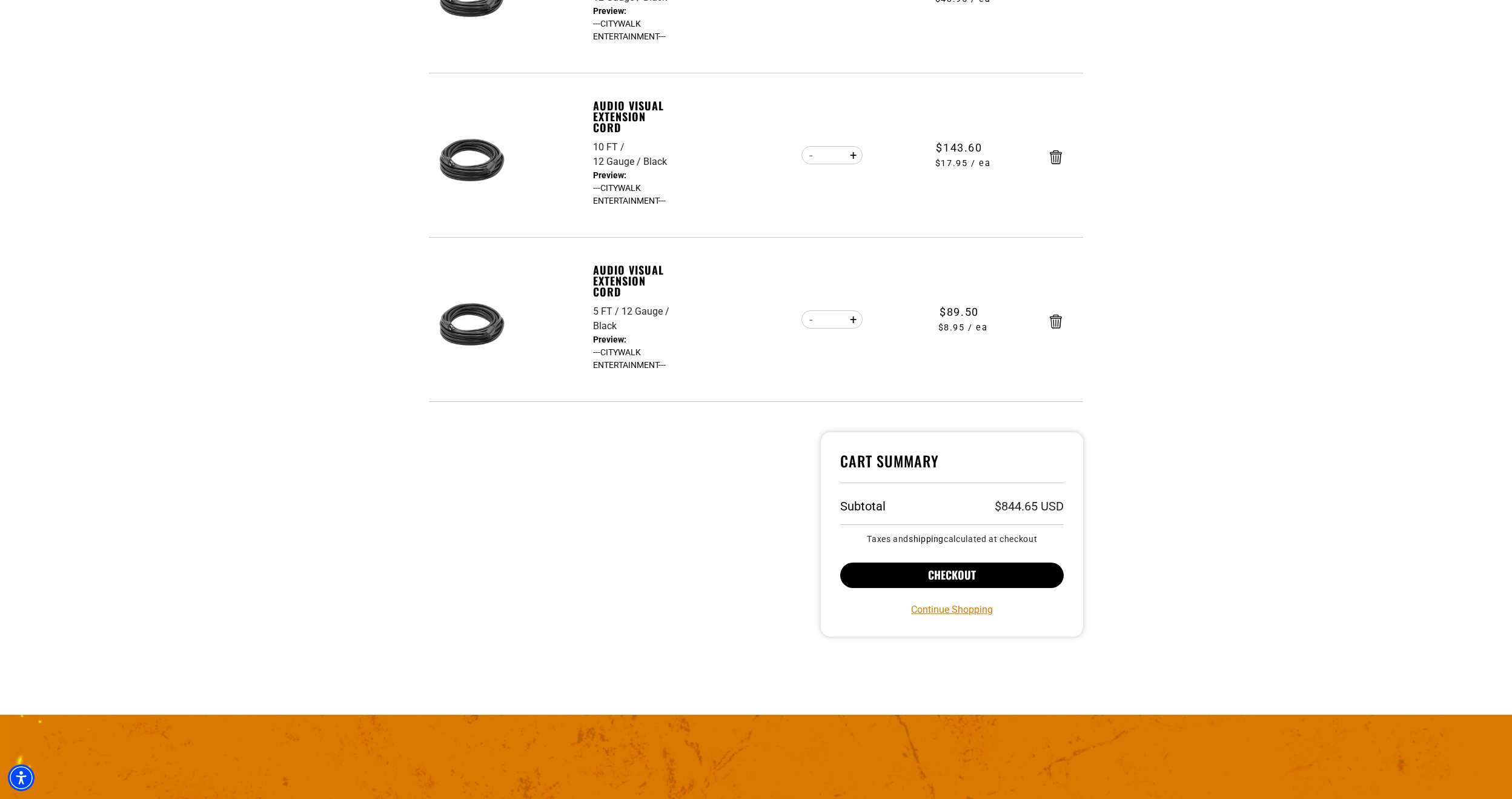
click at [951, 578] on button "Checkout" at bounding box center [951, 575] width 224 height 25
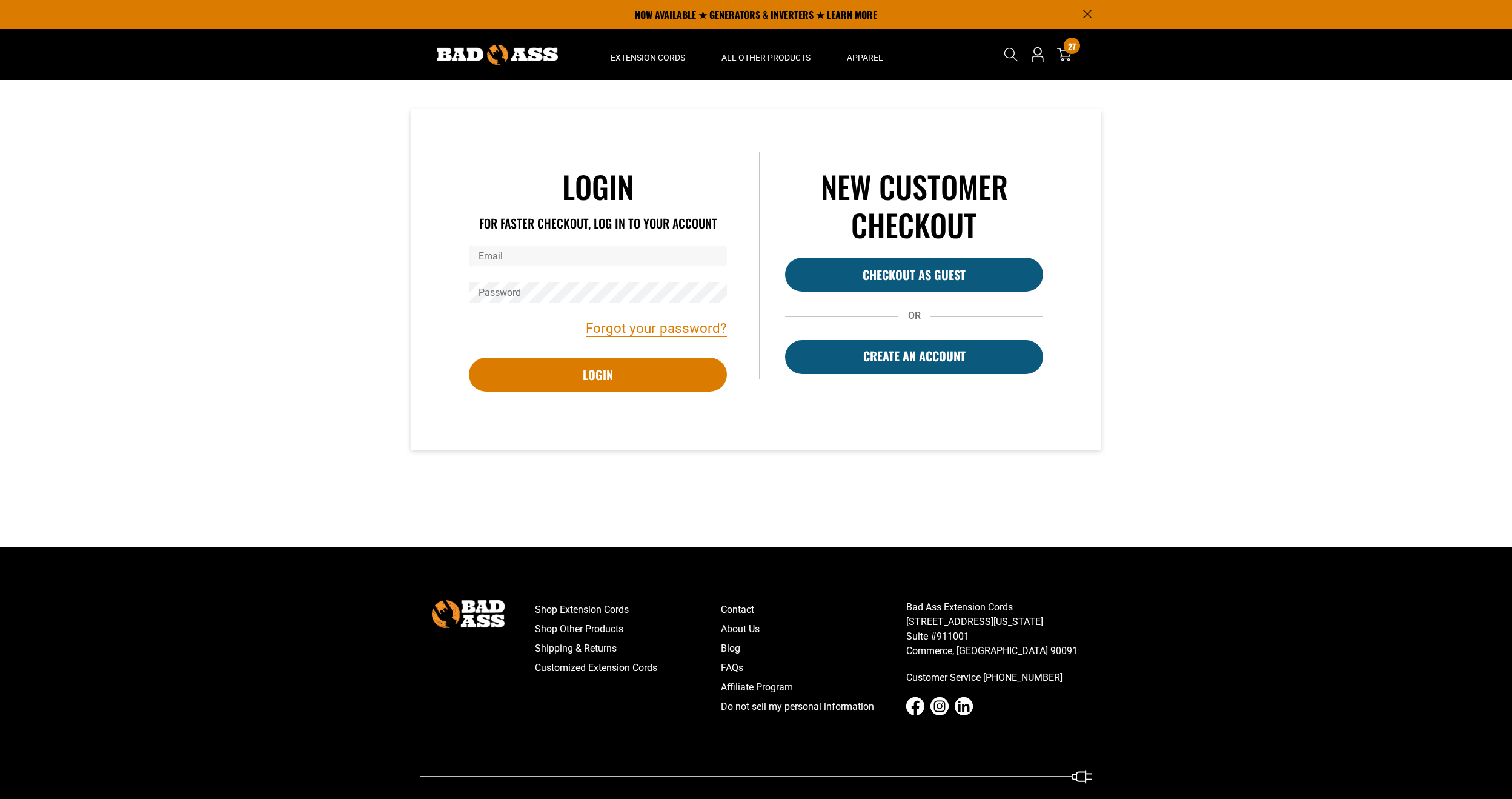
click at [627, 254] on input "Email" at bounding box center [597, 256] width 258 height 21
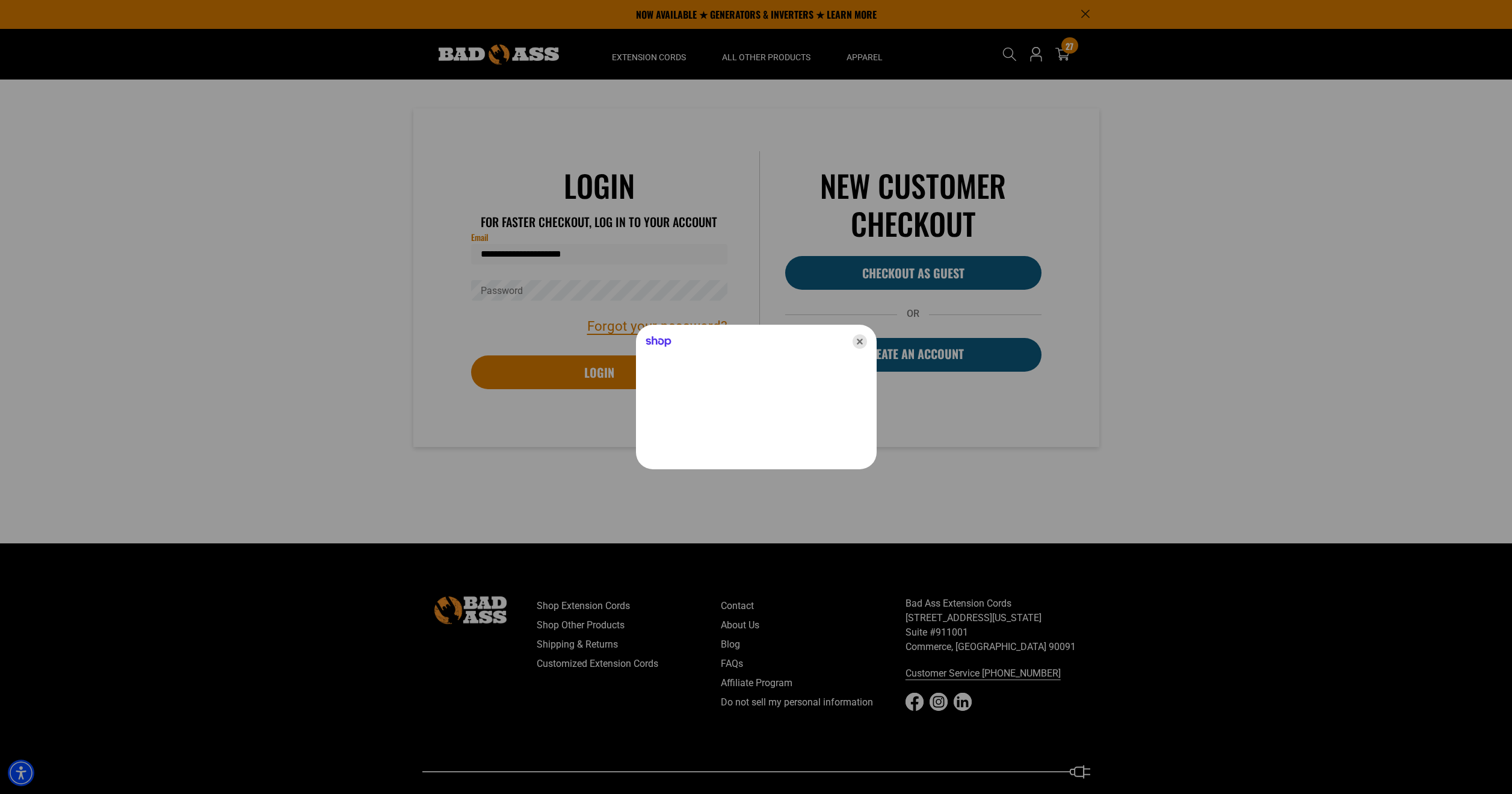
click at [855, 342] on icon "Close" at bounding box center [860, 341] width 14 height 14
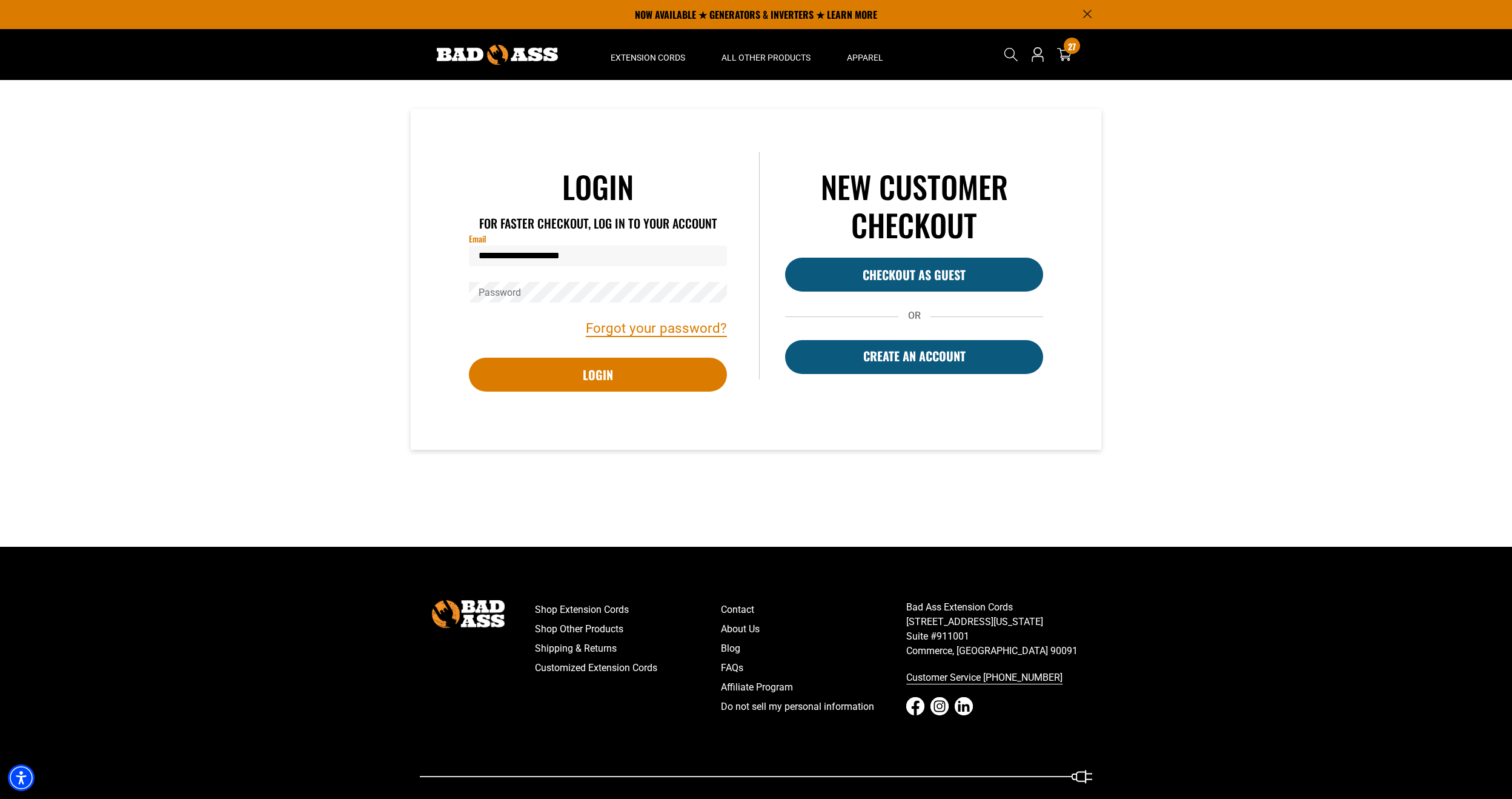
click at [597, 252] on input "**********" at bounding box center [597, 256] width 258 height 21
type input "**********"
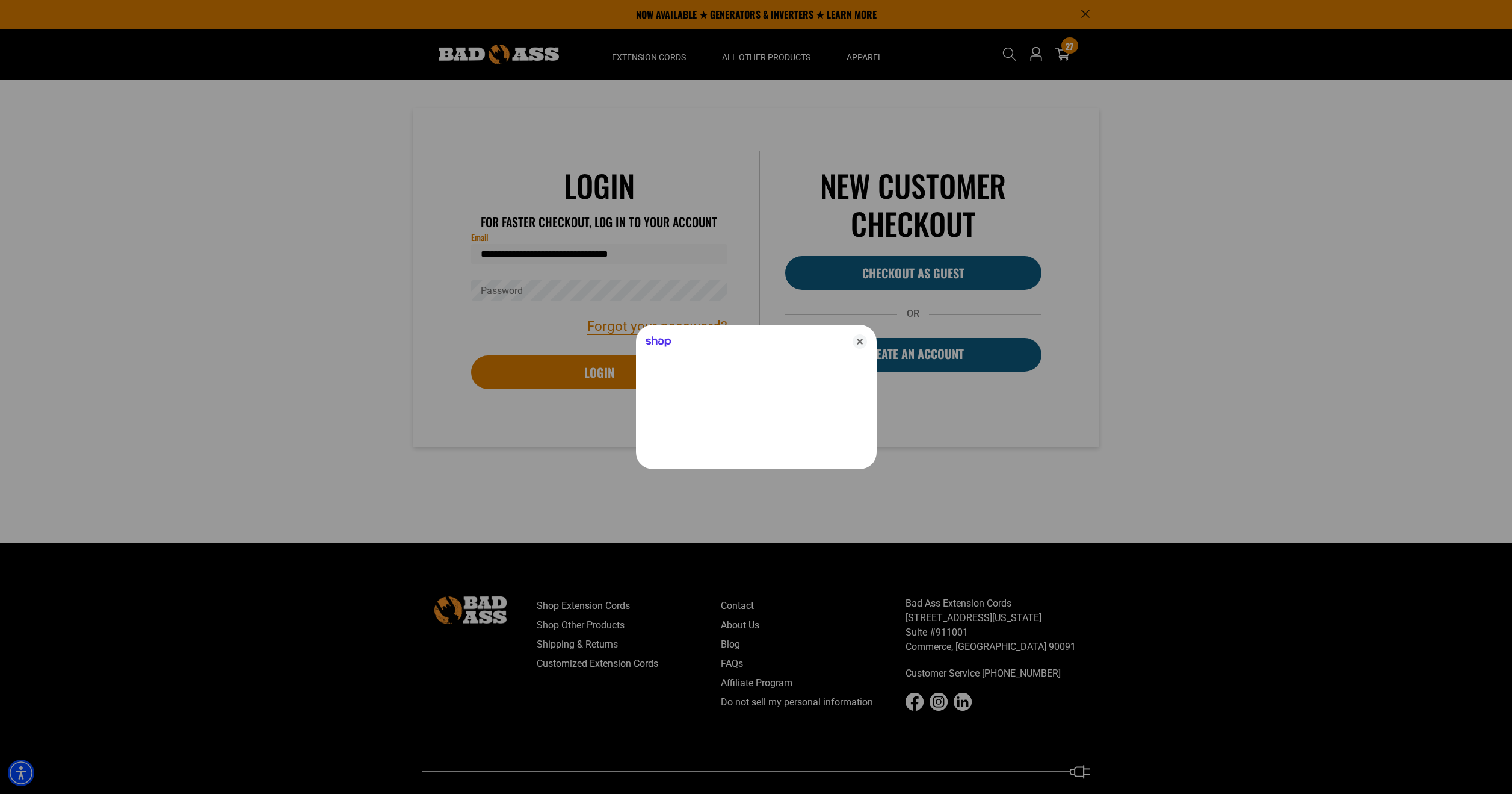
click at [597, 289] on div at bounding box center [756, 397] width 1512 height 794
